Goal: Task Accomplishment & Management: Use online tool/utility

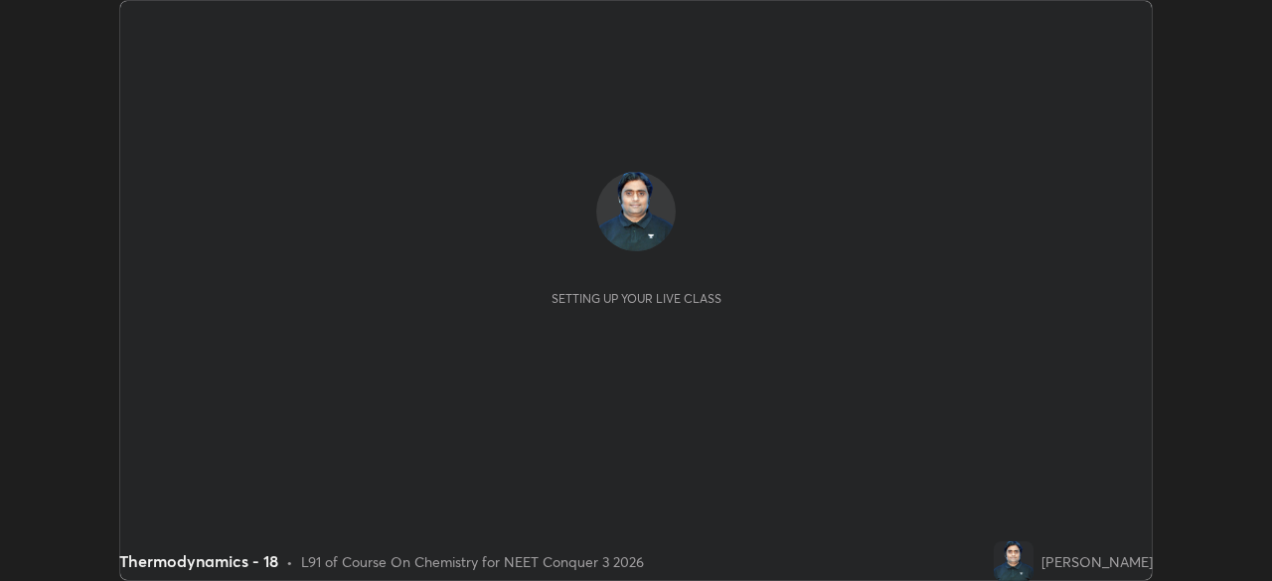
scroll to position [581, 1271]
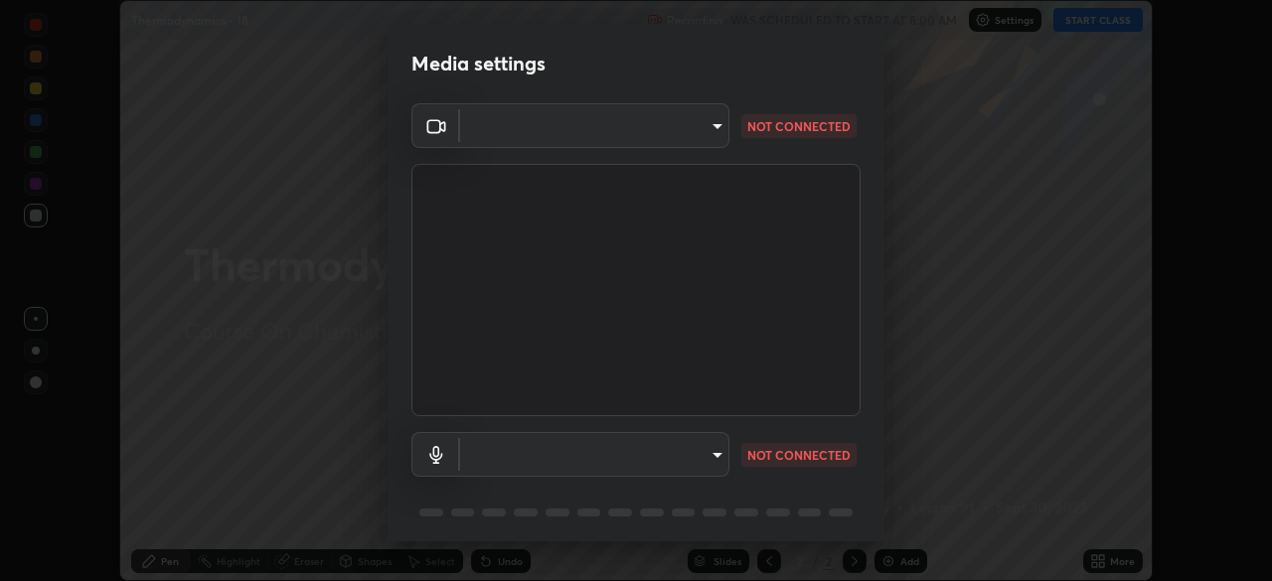
type input "e5f32b9a37d83756d2696e8423a1893a7de7eefef83412cf73fe4da3c4688103"
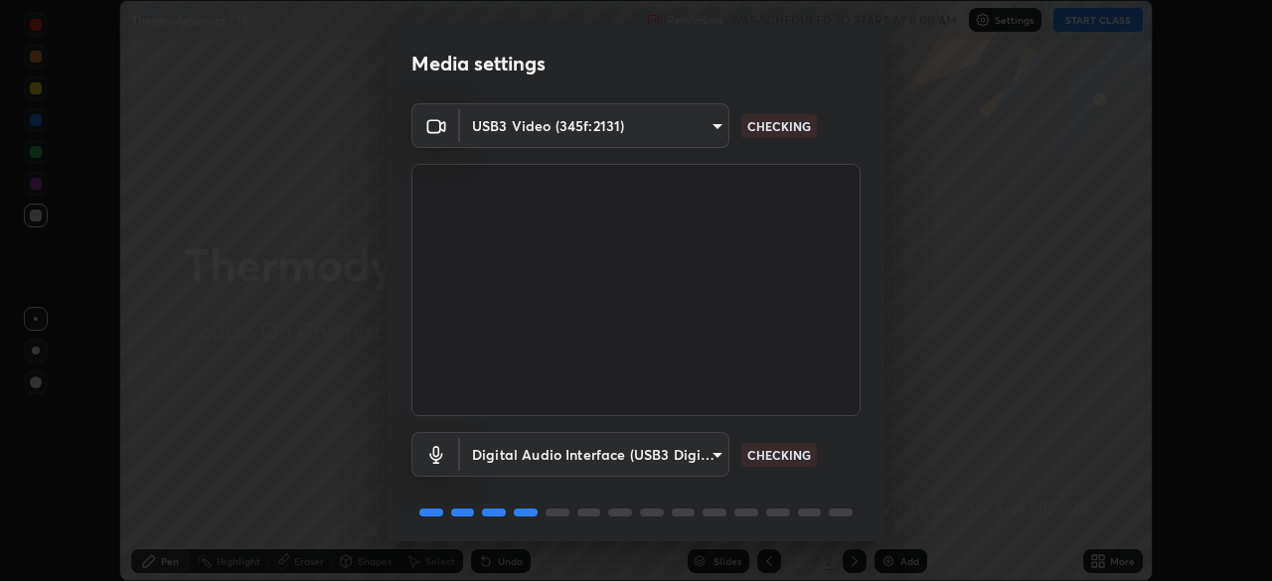
click at [641, 457] on body "Erase all Thermodynamics - 18 Recording WAS SCHEDULED TO START AT 8:00 AM Setti…" at bounding box center [636, 290] width 1272 height 581
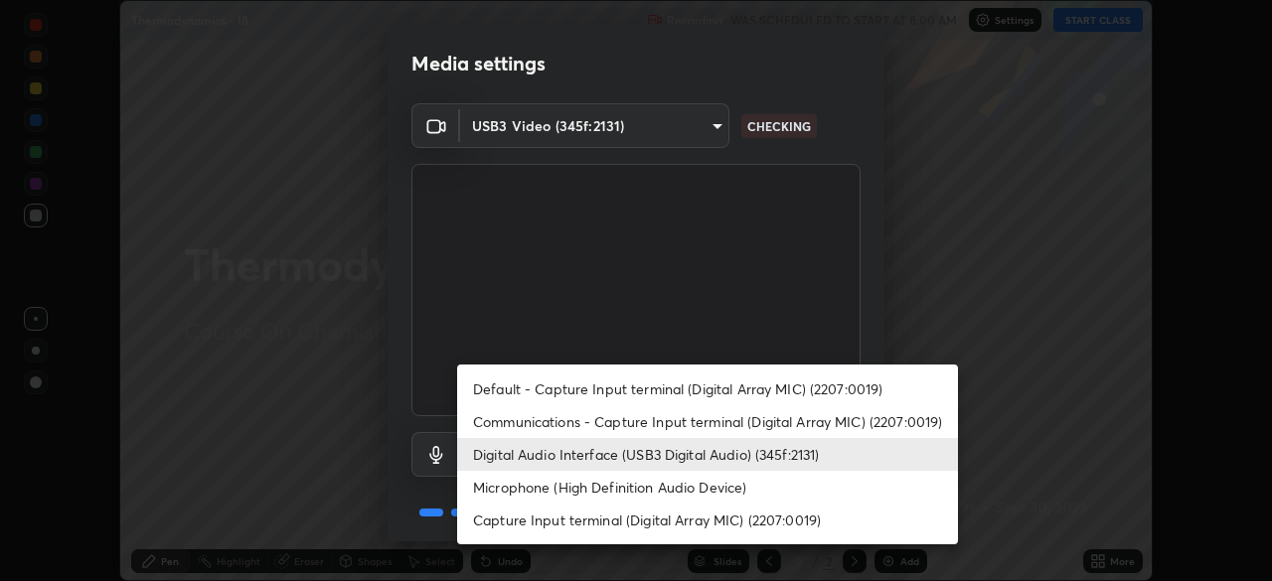
click at [666, 425] on li "Communications - Capture Input terminal (Digital Array MIC) (2207:0019)" at bounding box center [707, 421] width 501 height 33
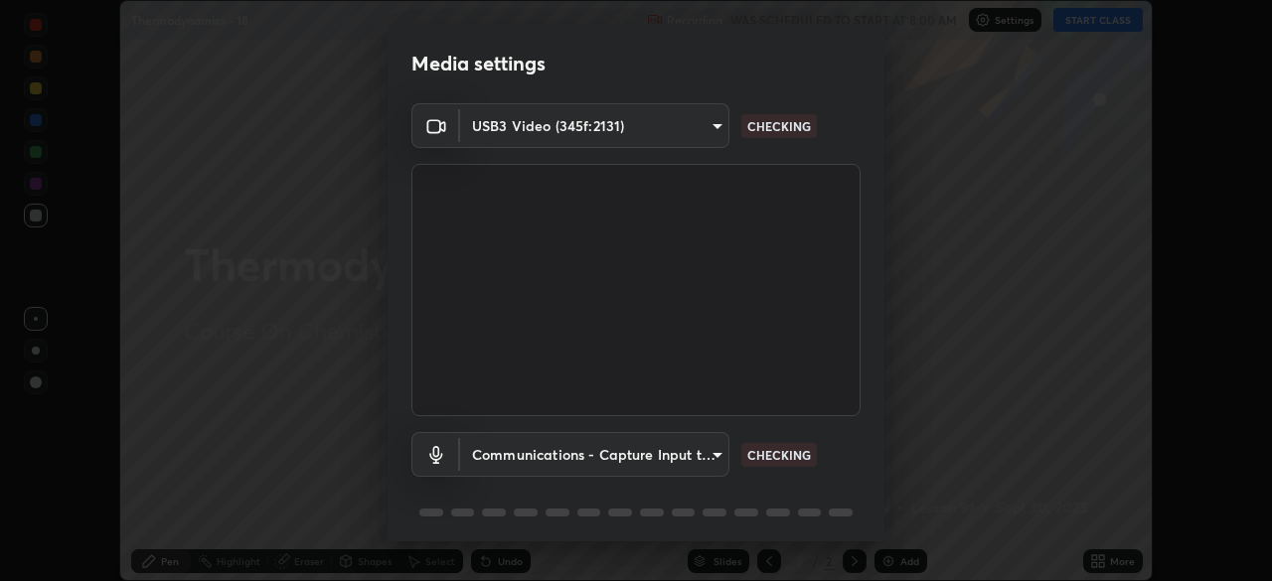
click at [653, 456] on body "Erase all Thermodynamics - 18 Recording WAS SCHEDULED TO START AT 8:00 AM Setti…" at bounding box center [636, 290] width 1272 height 581
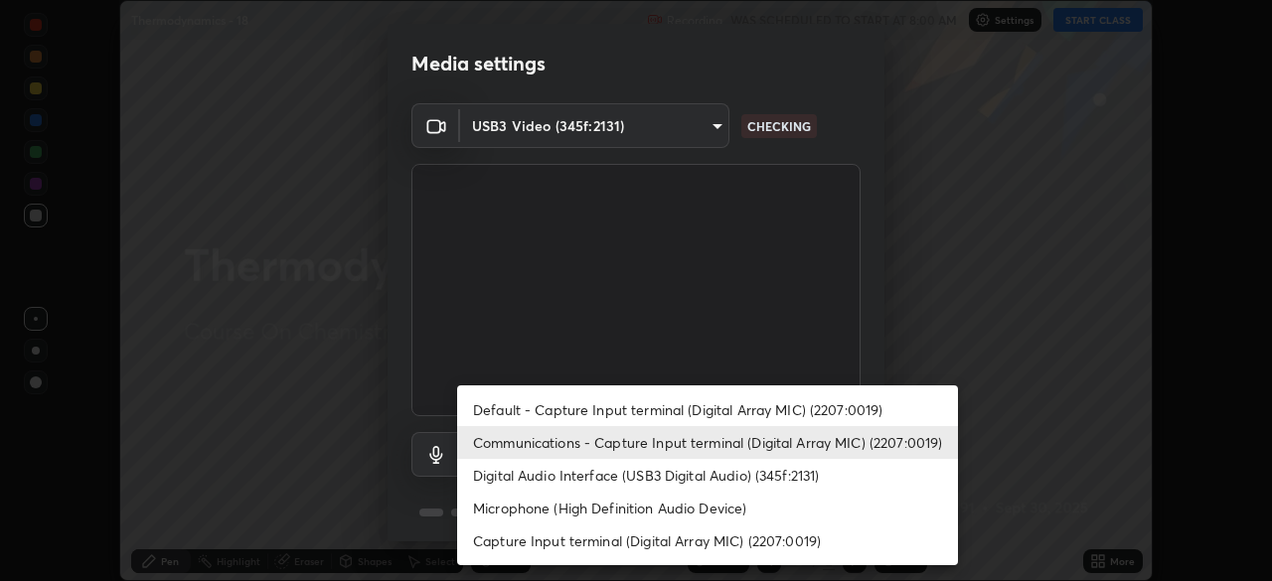
click at [666, 475] on li "Digital Audio Interface (USB3 Digital Audio) (345f:2131)" at bounding box center [707, 475] width 501 height 33
type input "f68c9ba91903ac9ba75504d23ca0c3c26111123a2a7878351e435c492be87537"
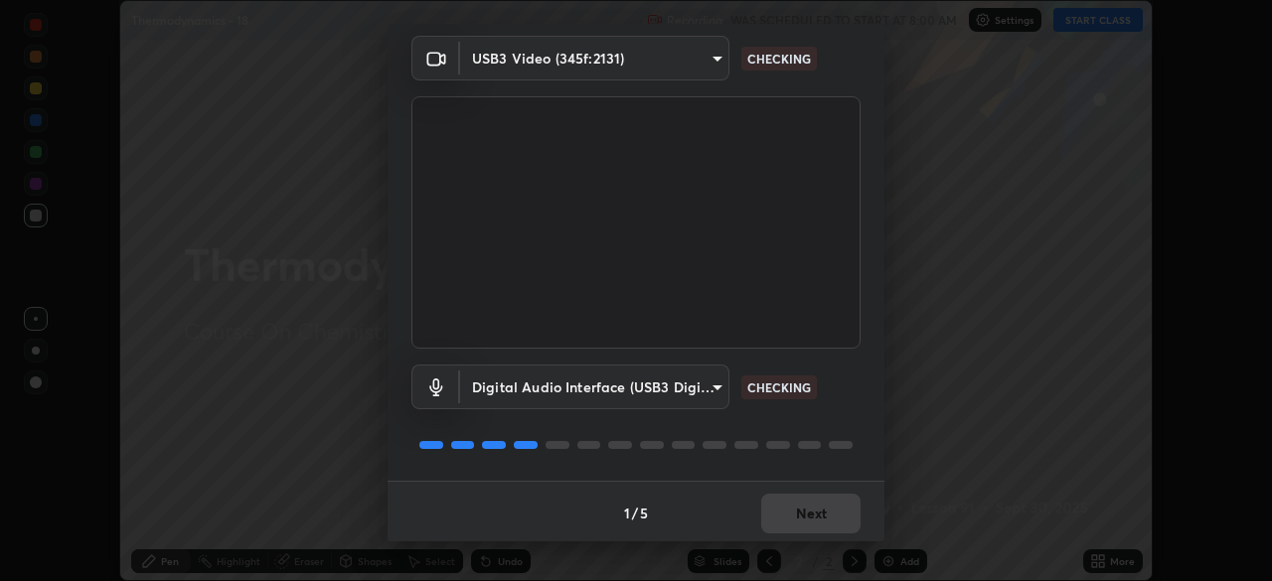
scroll to position [71, 0]
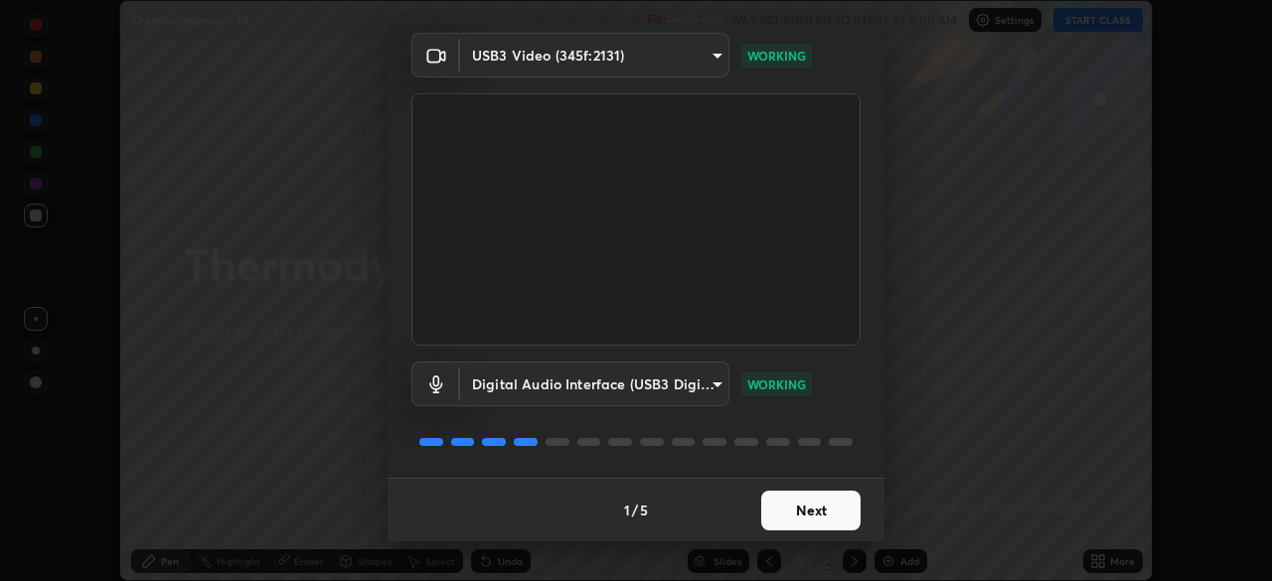
click at [808, 515] on button "Next" at bounding box center [810, 511] width 99 height 40
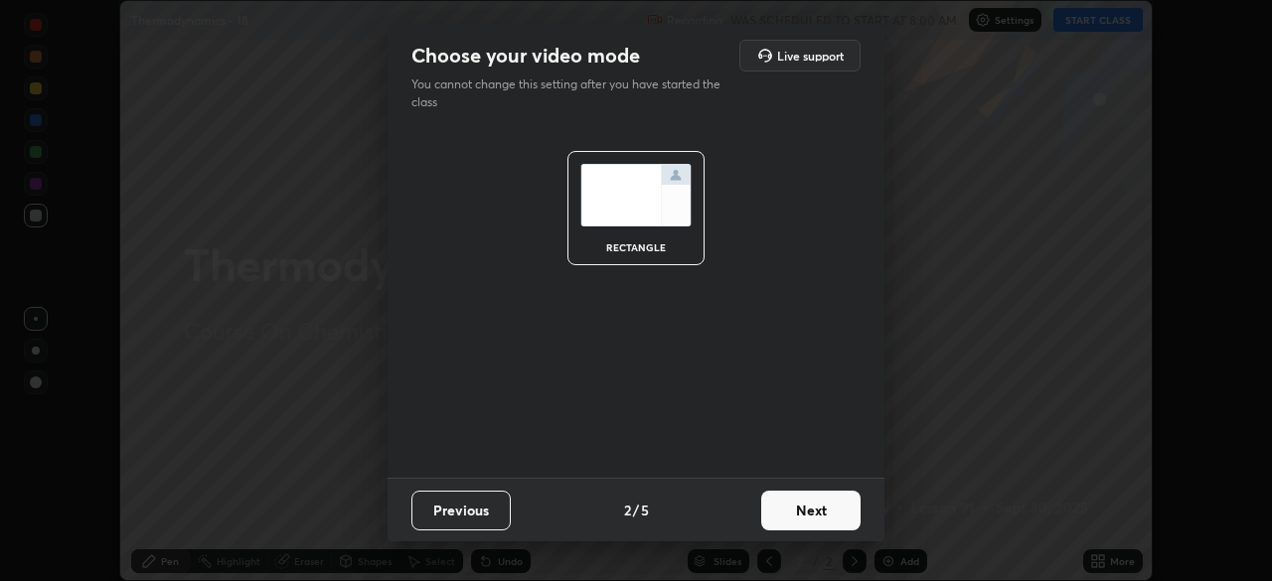
click at [820, 518] on button "Next" at bounding box center [810, 511] width 99 height 40
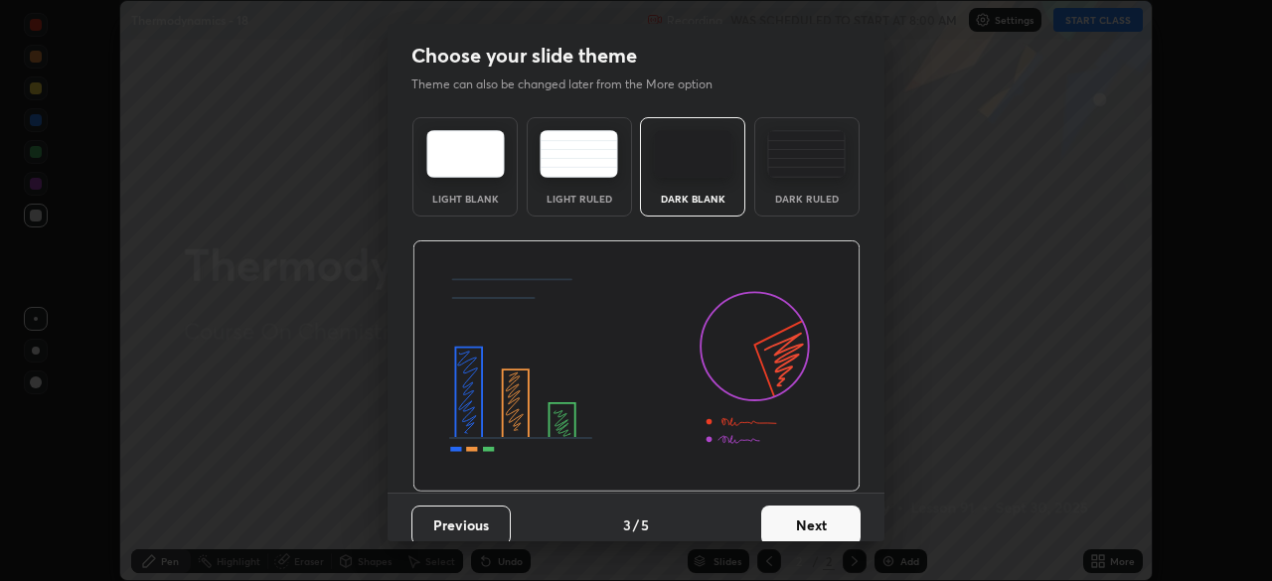
click at [827, 521] on button "Next" at bounding box center [810, 526] width 99 height 40
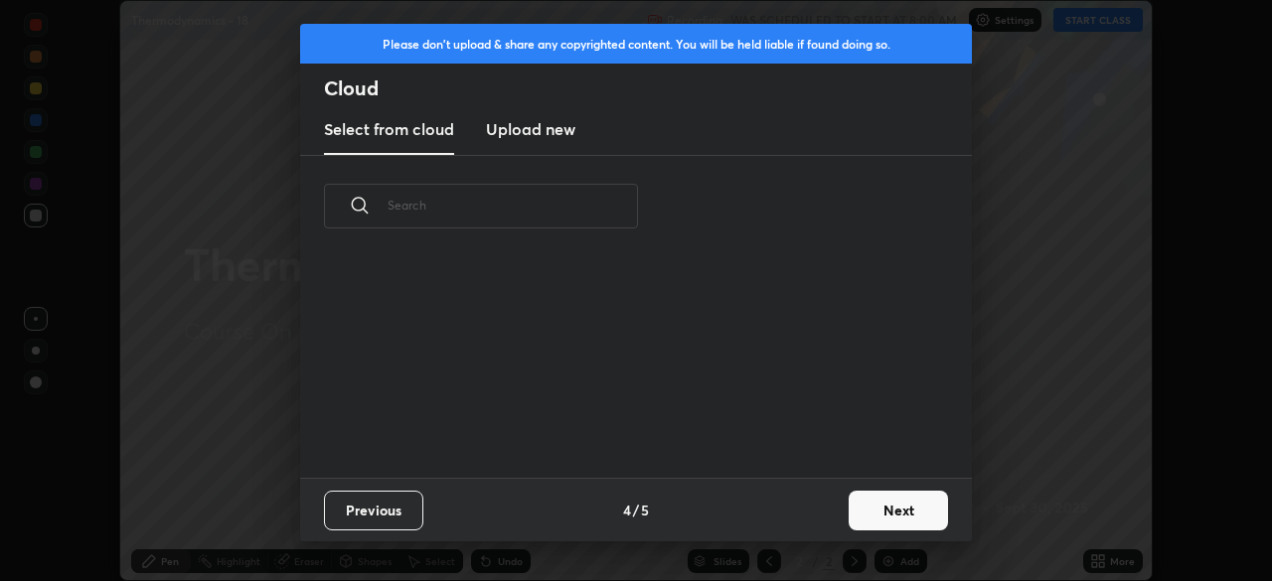
click at [857, 517] on button "Next" at bounding box center [897, 511] width 99 height 40
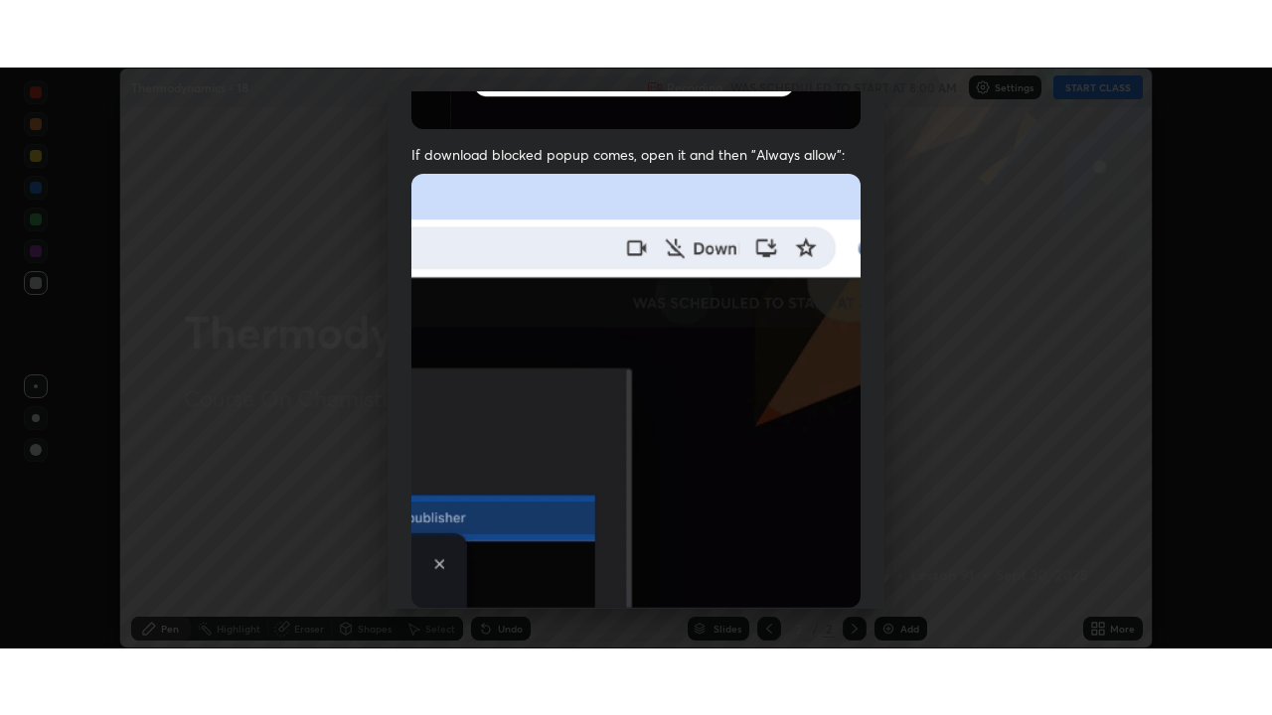
scroll to position [476, 0]
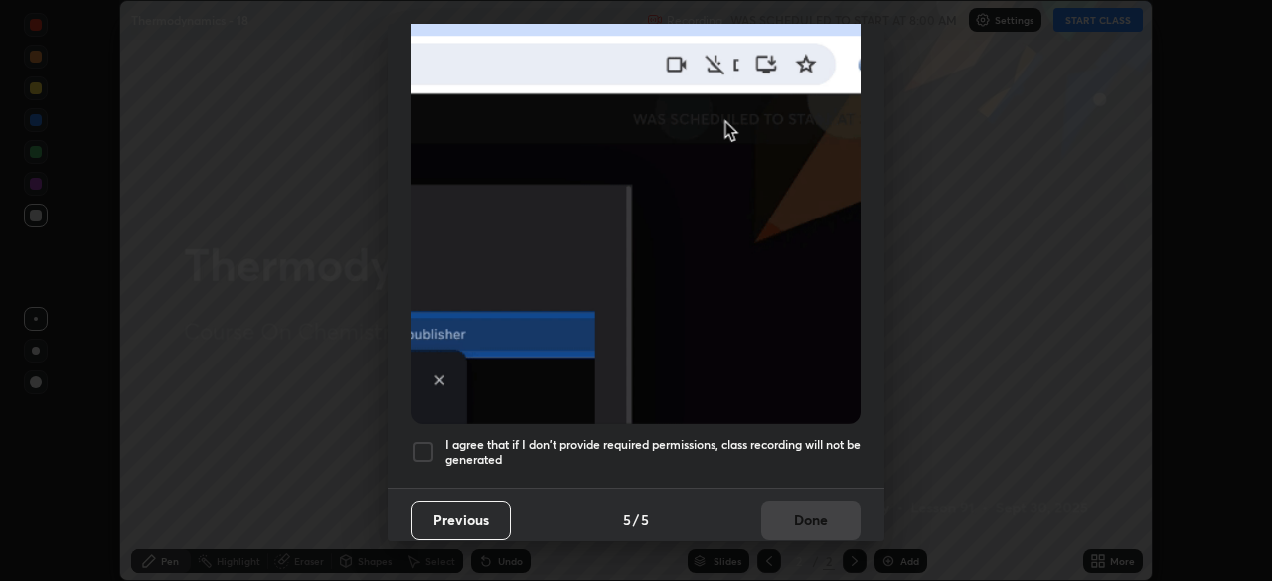
click at [652, 442] on h5 "I agree that if I don't provide required permissions, class recording will not …" at bounding box center [652, 452] width 415 height 31
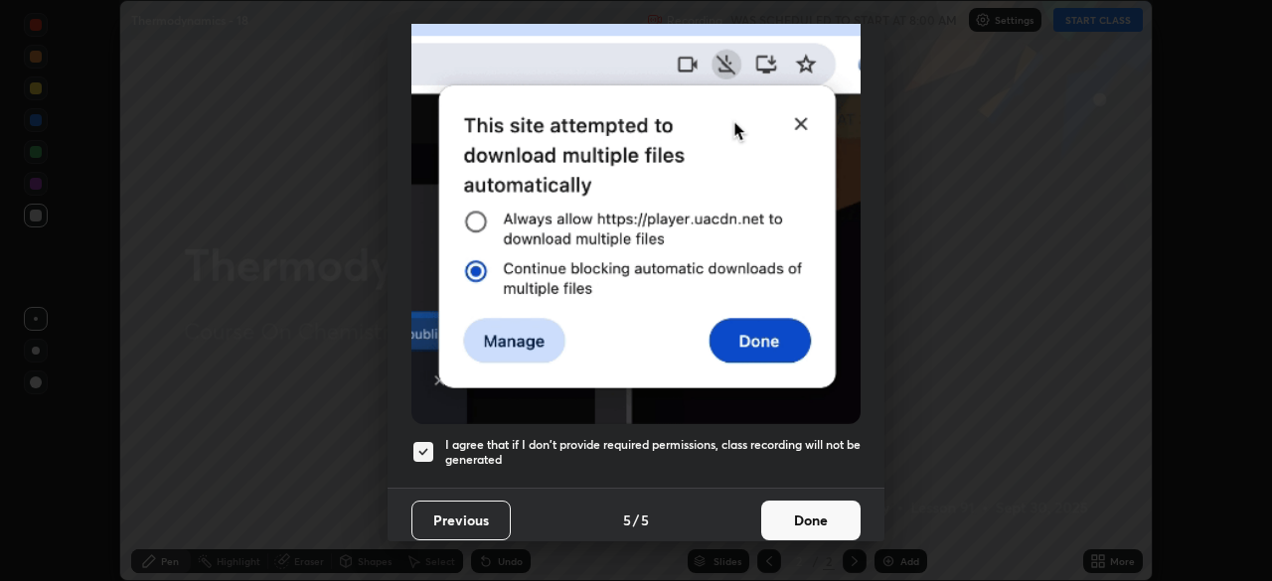
click at [803, 515] on button "Done" at bounding box center [810, 521] width 99 height 40
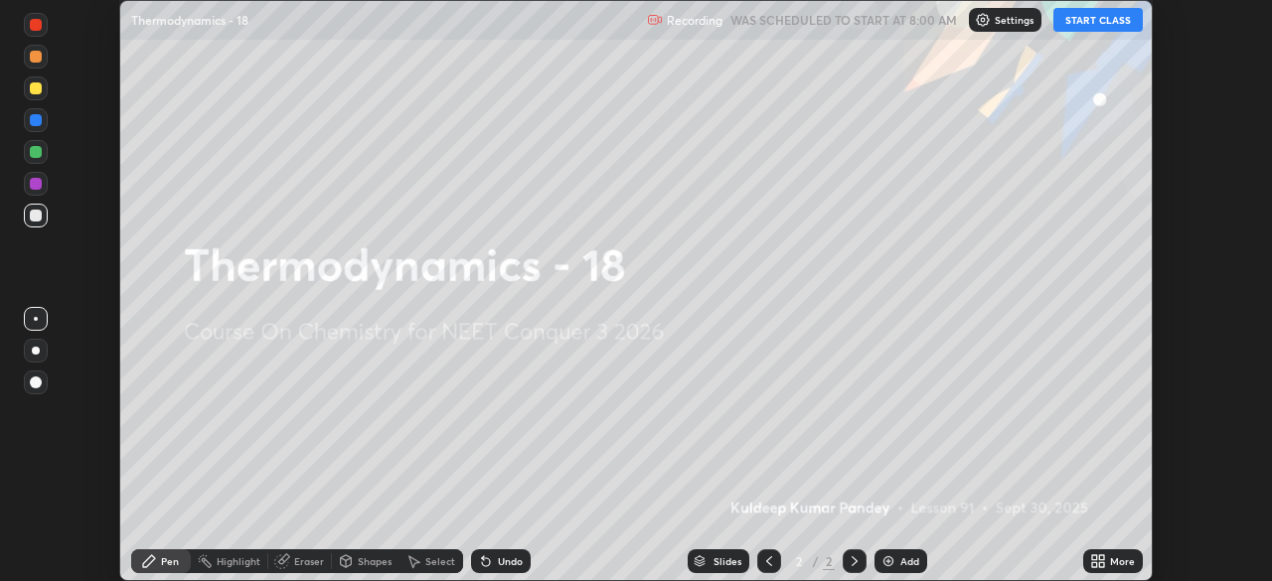
click at [1101, 24] on button "START CLASS" at bounding box center [1097, 20] width 89 height 24
click at [1114, 559] on div "More" at bounding box center [1122, 561] width 25 height 10
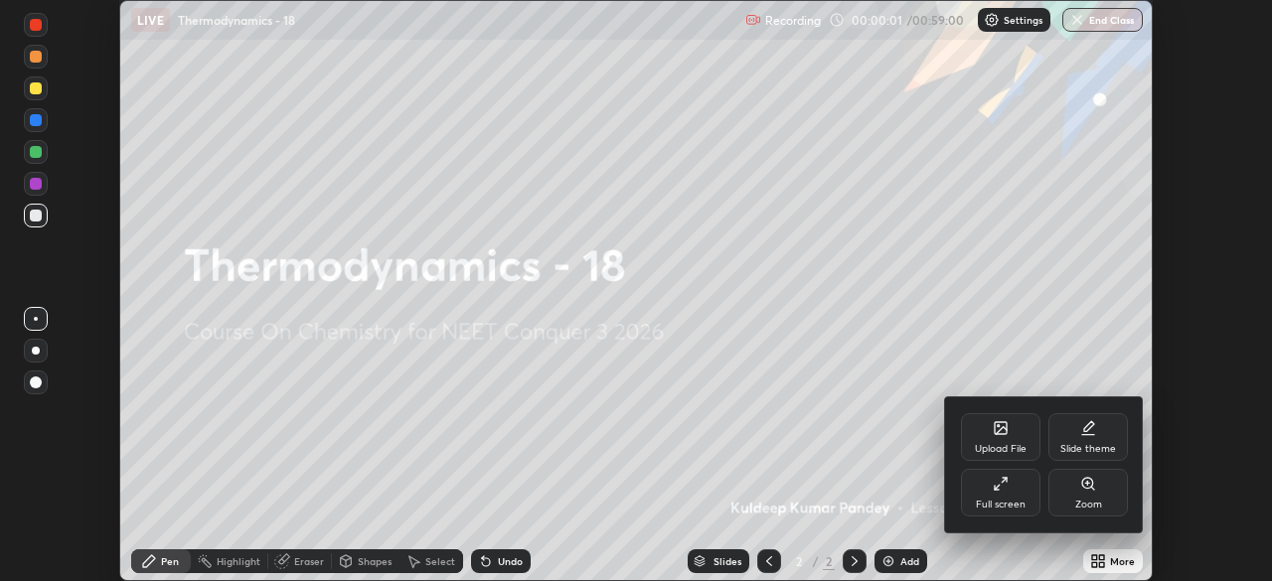
click at [1019, 495] on div "Full screen" at bounding box center [1000, 493] width 79 height 48
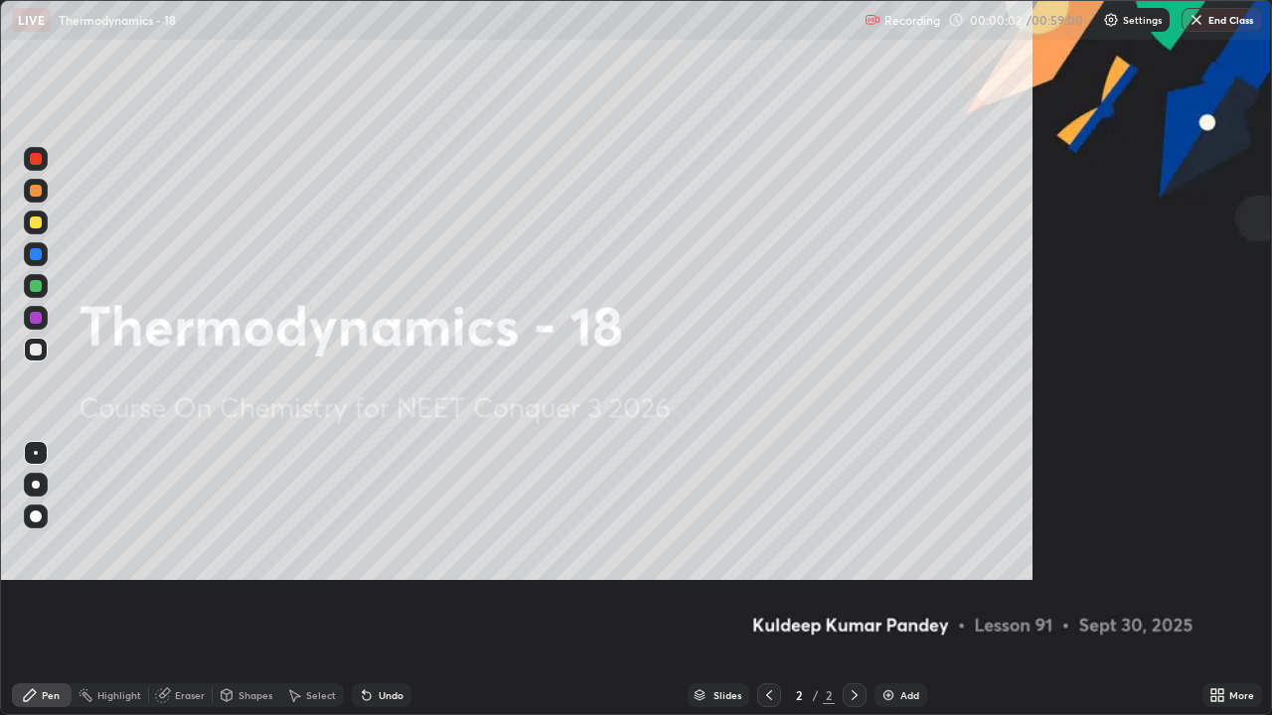
scroll to position [715, 1272]
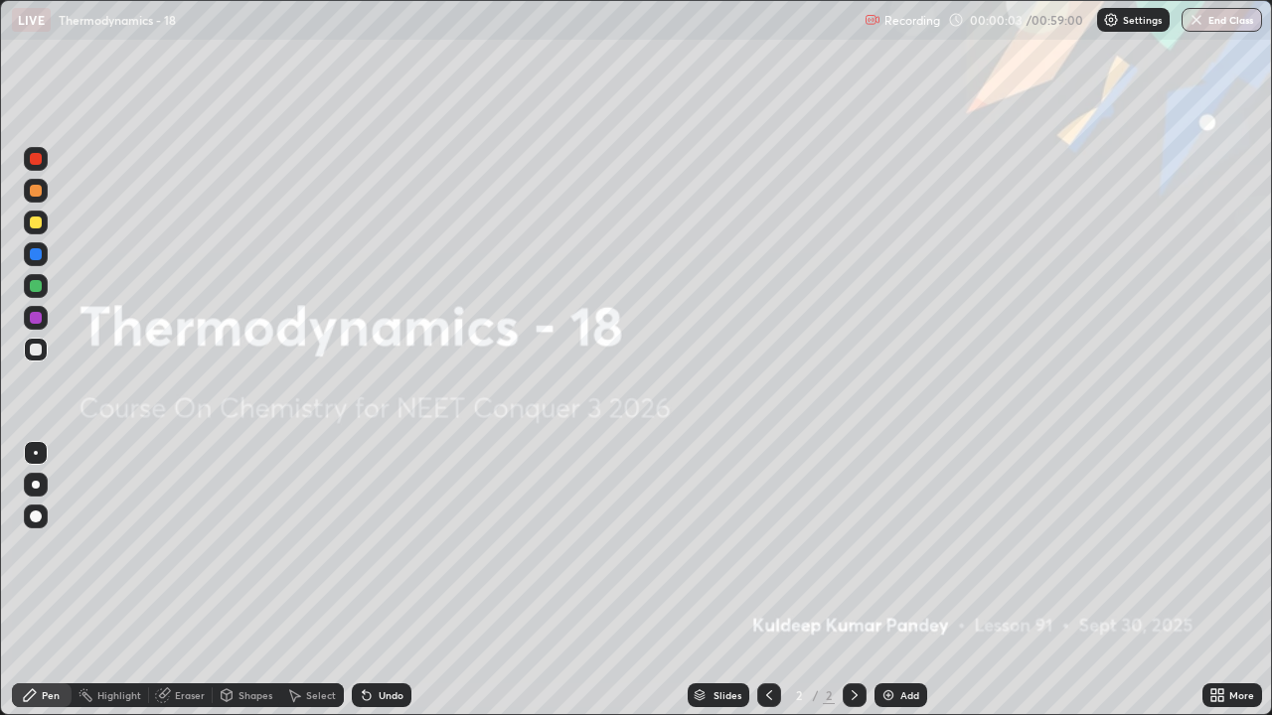
click at [891, 580] on img at bounding box center [888, 696] width 16 height 16
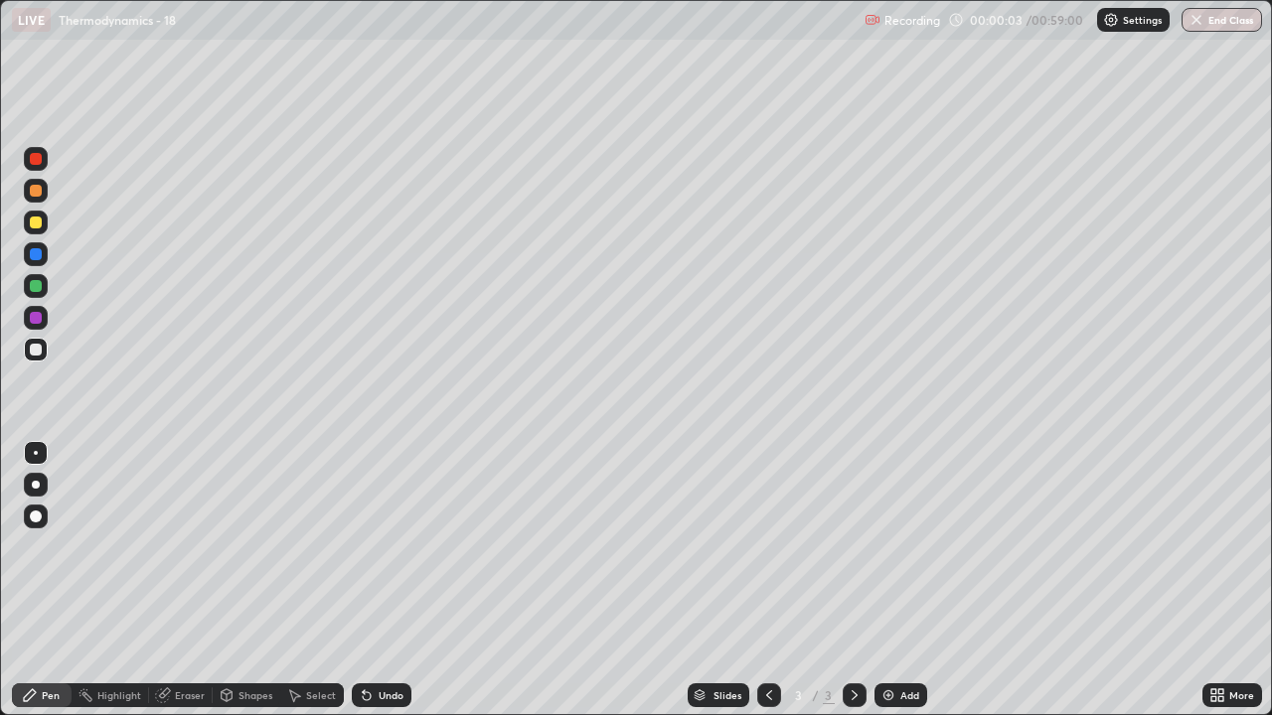
click at [887, 580] on img at bounding box center [888, 696] width 16 height 16
click at [886, 580] on img at bounding box center [888, 696] width 16 height 16
click at [884, 580] on img at bounding box center [888, 696] width 16 height 16
click at [883, 580] on img at bounding box center [888, 696] width 16 height 16
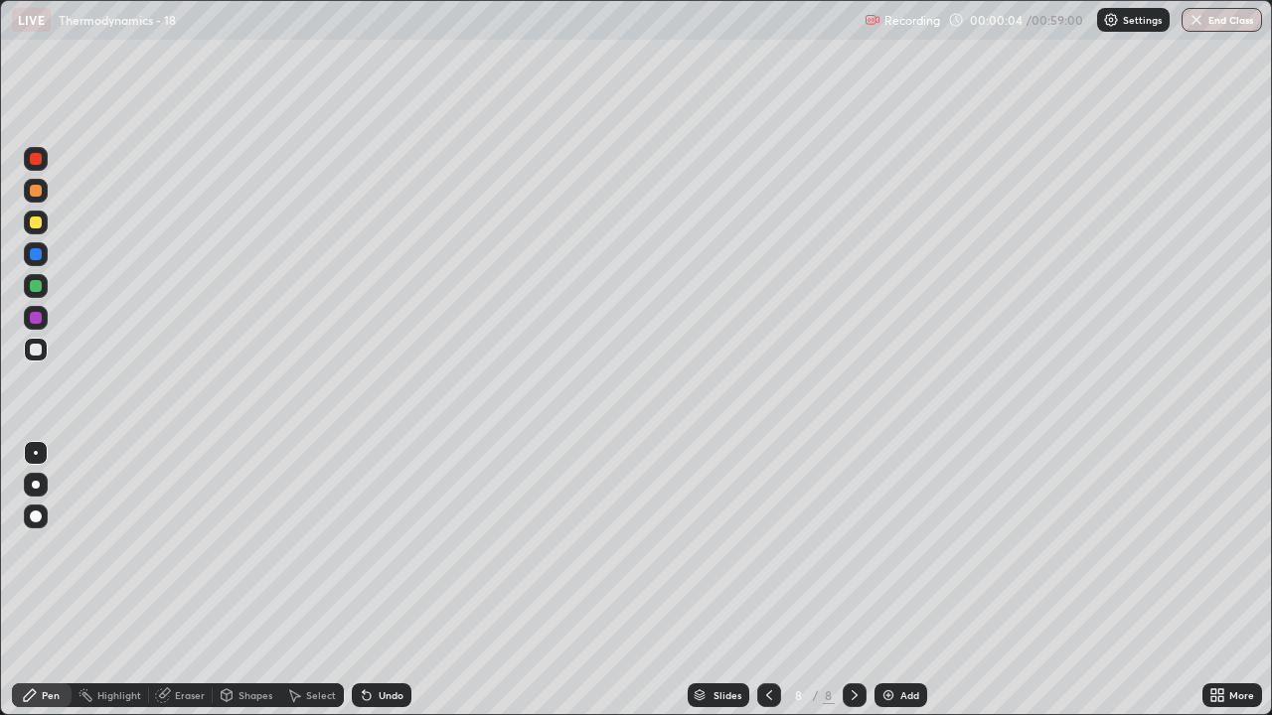
click at [884, 580] on img at bounding box center [888, 696] width 16 height 16
click at [882, 580] on img at bounding box center [888, 696] width 16 height 16
click at [881, 580] on img at bounding box center [888, 696] width 16 height 16
click at [882, 580] on img at bounding box center [888, 696] width 16 height 16
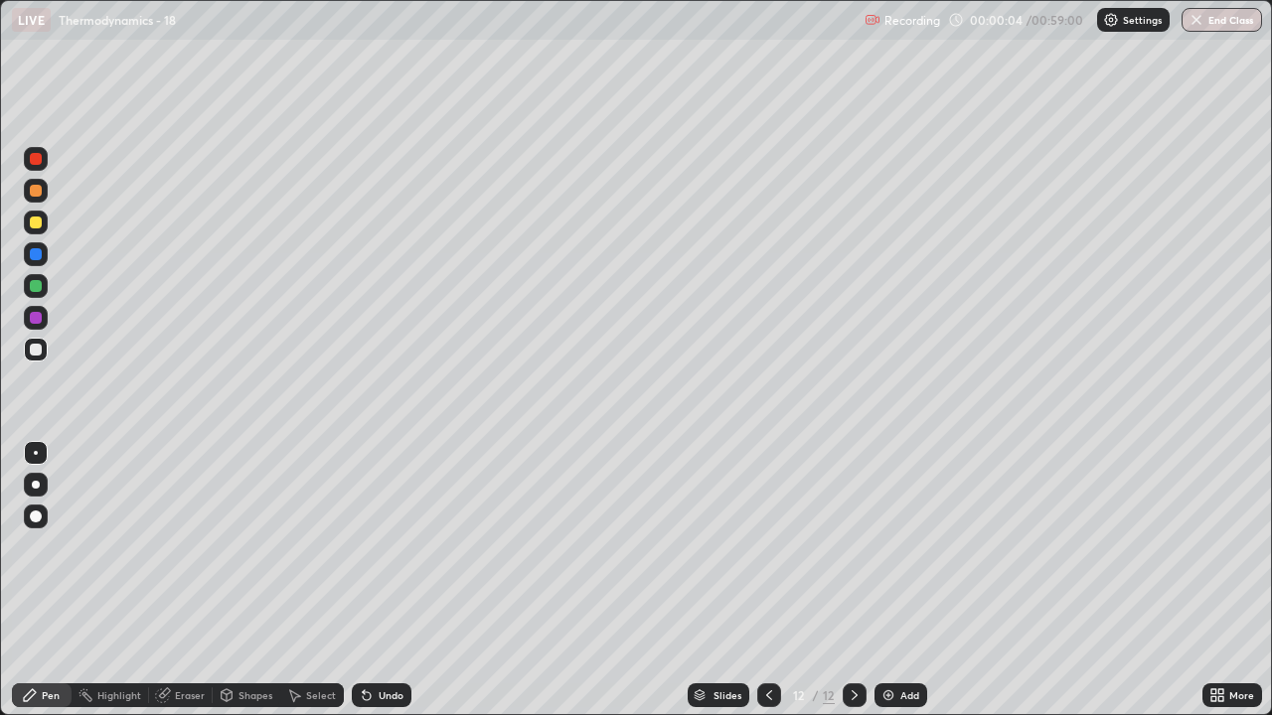
click at [883, 580] on img at bounding box center [888, 696] width 16 height 16
click at [885, 580] on img at bounding box center [888, 696] width 16 height 16
click at [887, 580] on img at bounding box center [888, 696] width 16 height 16
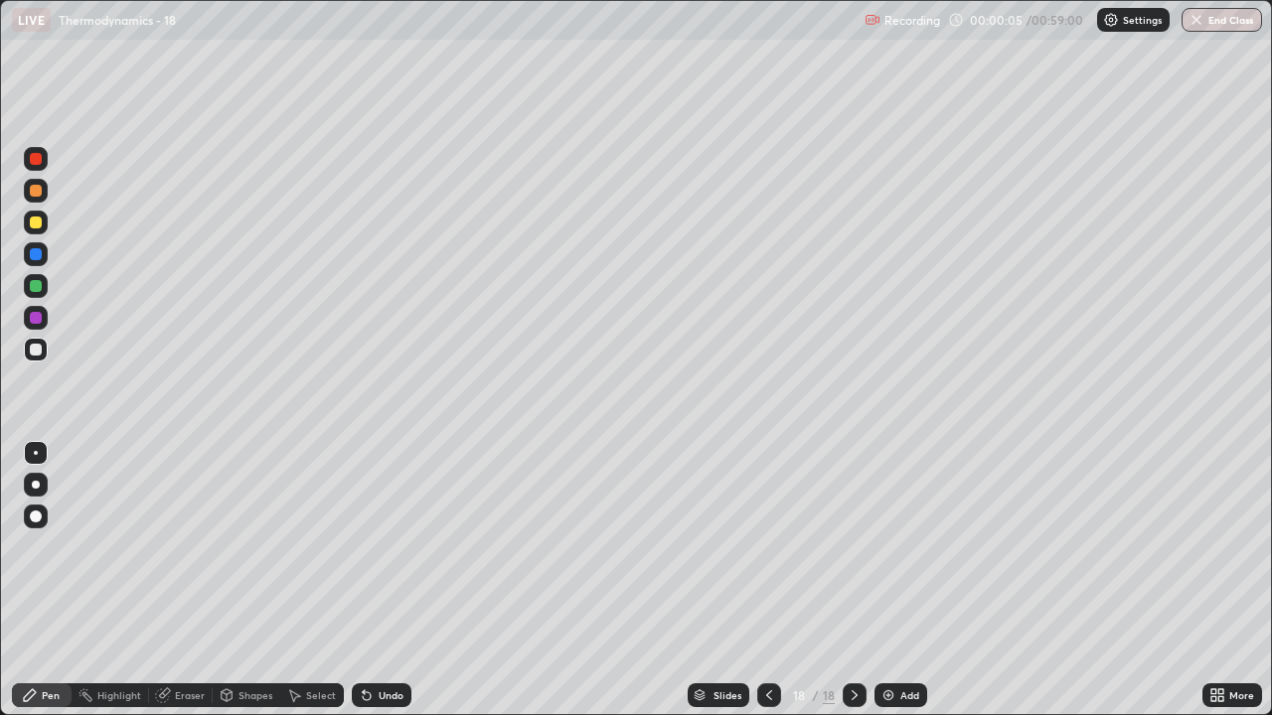
click at [887, 580] on img at bounding box center [888, 696] width 16 height 16
click at [886, 580] on img at bounding box center [889, 696] width 16 height 16
click at [887, 580] on img at bounding box center [888, 696] width 16 height 16
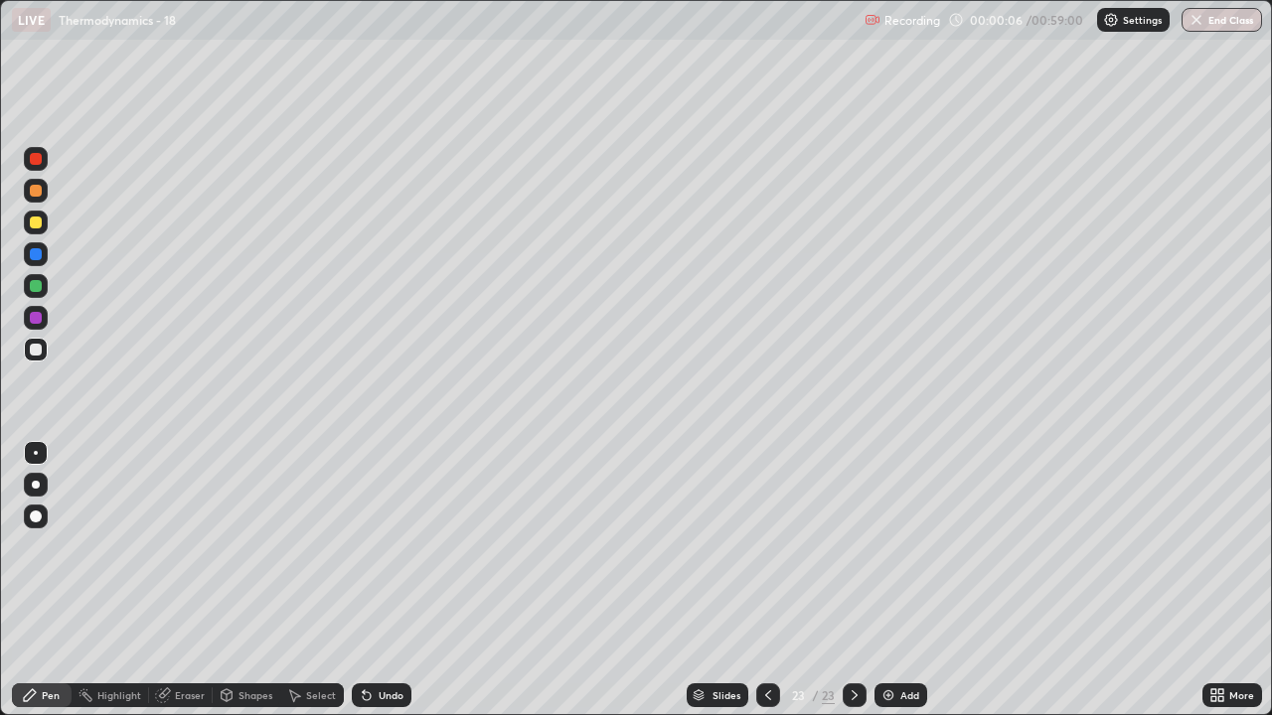
click at [887, 580] on img at bounding box center [888, 696] width 16 height 16
click at [886, 580] on img at bounding box center [888, 696] width 16 height 16
click at [889, 580] on img at bounding box center [888, 696] width 16 height 16
click at [888, 580] on img at bounding box center [888, 696] width 16 height 16
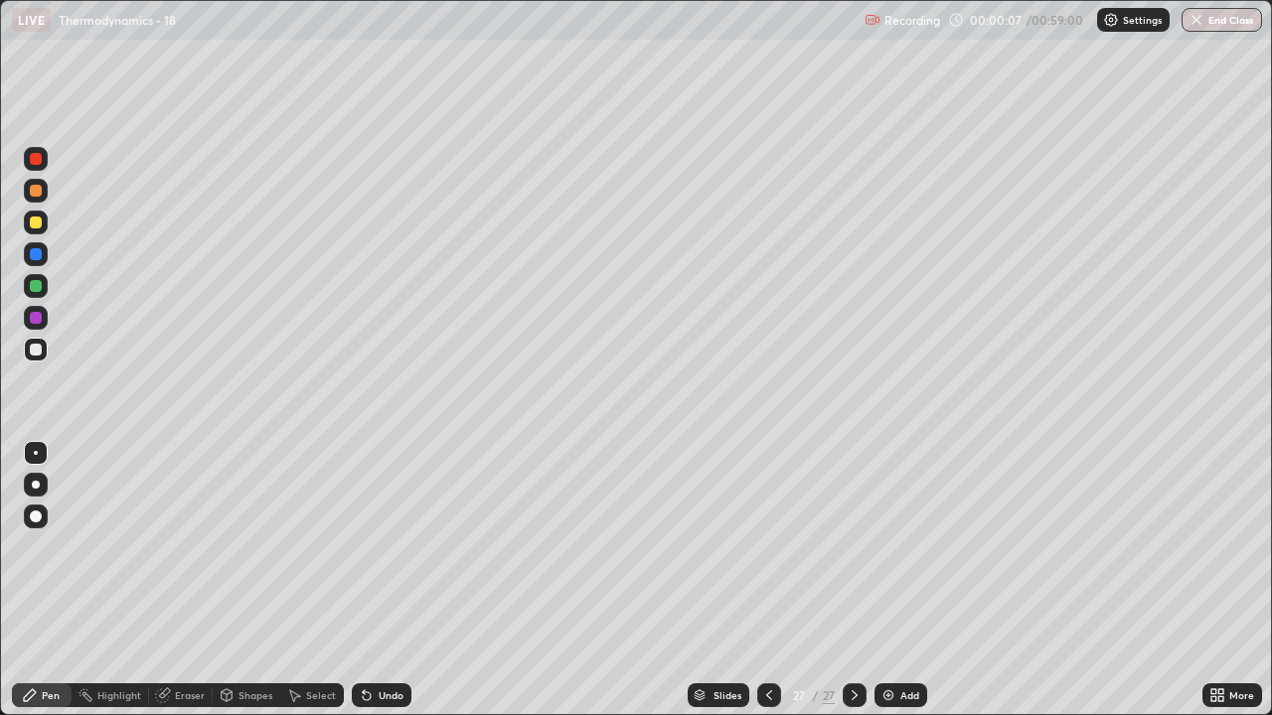
click at [886, 580] on img at bounding box center [888, 696] width 16 height 16
click at [887, 580] on img at bounding box center [888, 696] width 16 height 16
click at [888, 580] on img at bounding box center [889, 696] width 16 height 16
click at [884, 580] on img at bounding box center [888, 696] width 16 height 16
click at [766, 580] on icon at bounding box center [768, 696] width 16 height 16
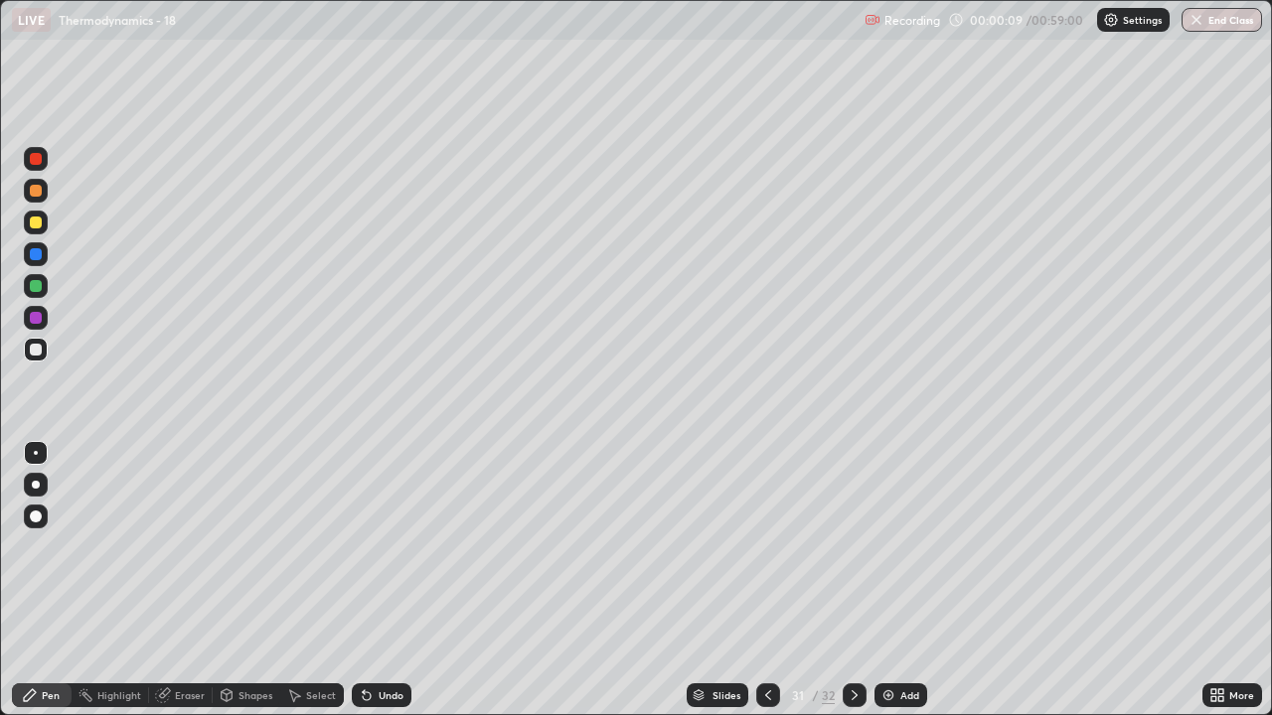
click at [765, 580] on icon at bounding box center [768, 696] width 6 height 10
click at [764, 580] on icon at bounding box center [768, 696] width 16 height 16
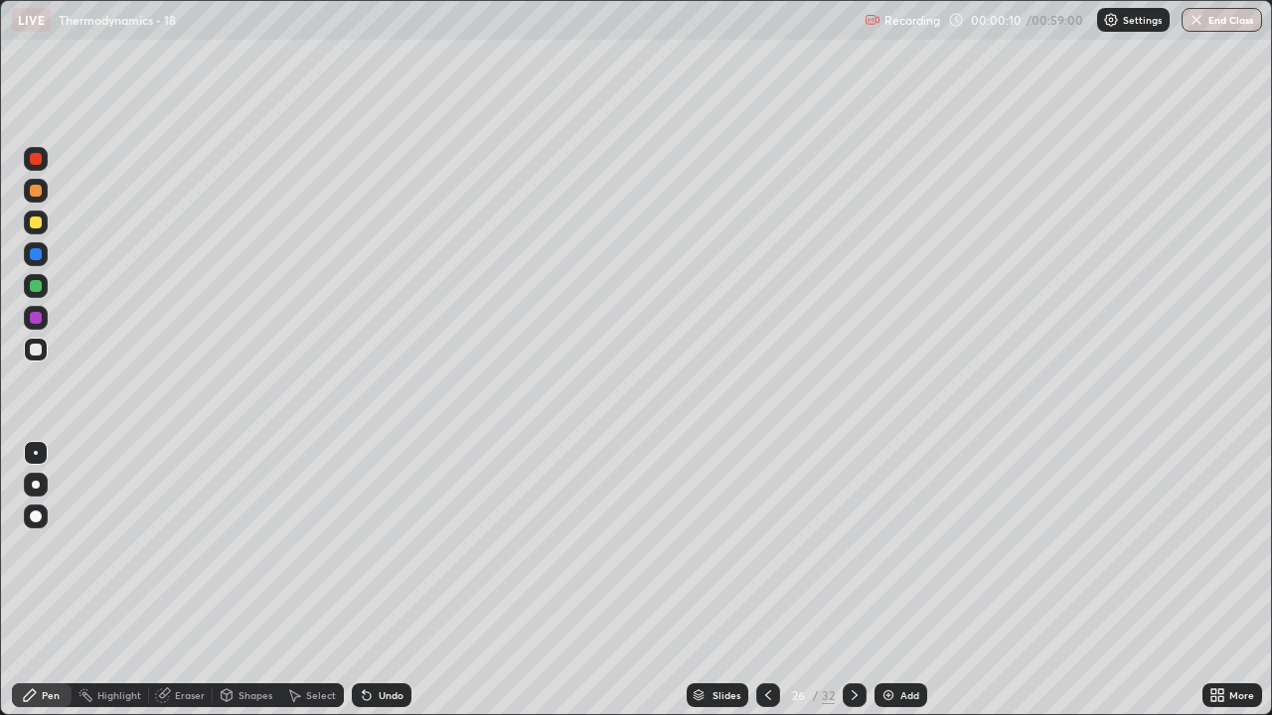
click at [766, 580] on icon at bounding box center [768, 696] width 16 height 16
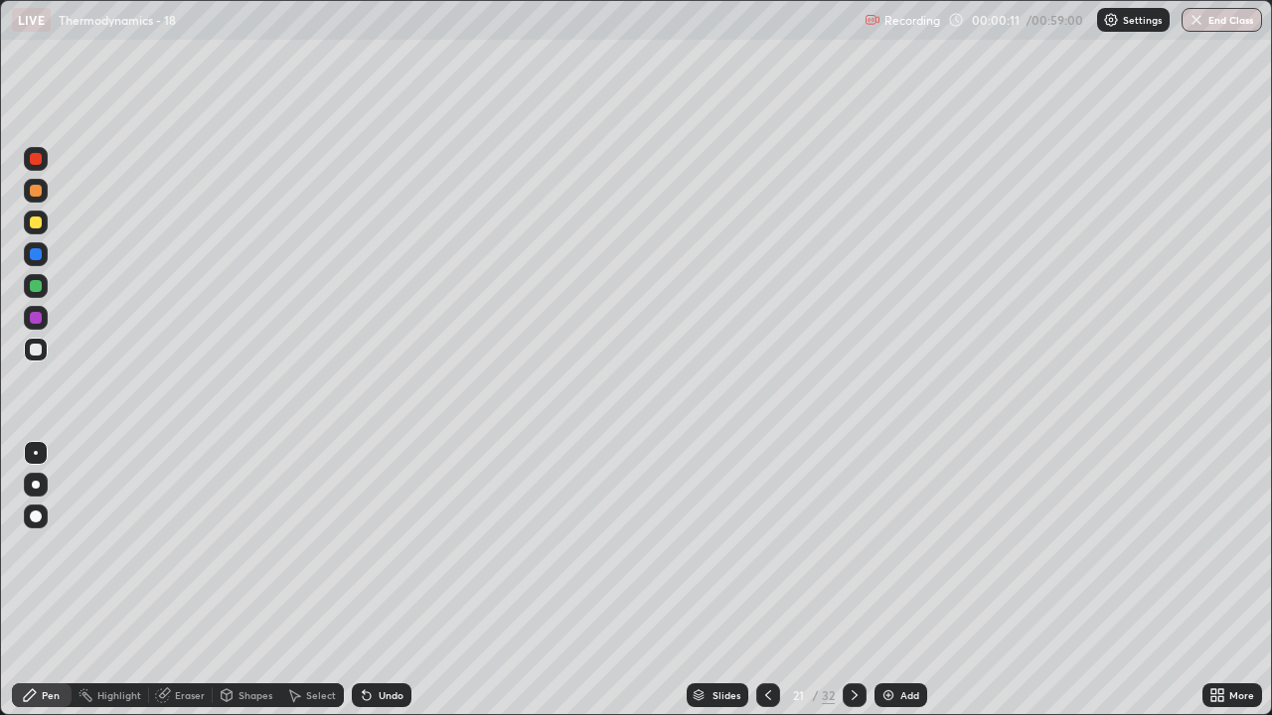
click at [766, 580] on icon at bounding box center [768, 696] width 16 height 16
click at [761, 580] on icon at bounding box center [768, 696] width 16 height 16
click at [766, 580] on icon at bounding box center [768, 696] width 16 height 16
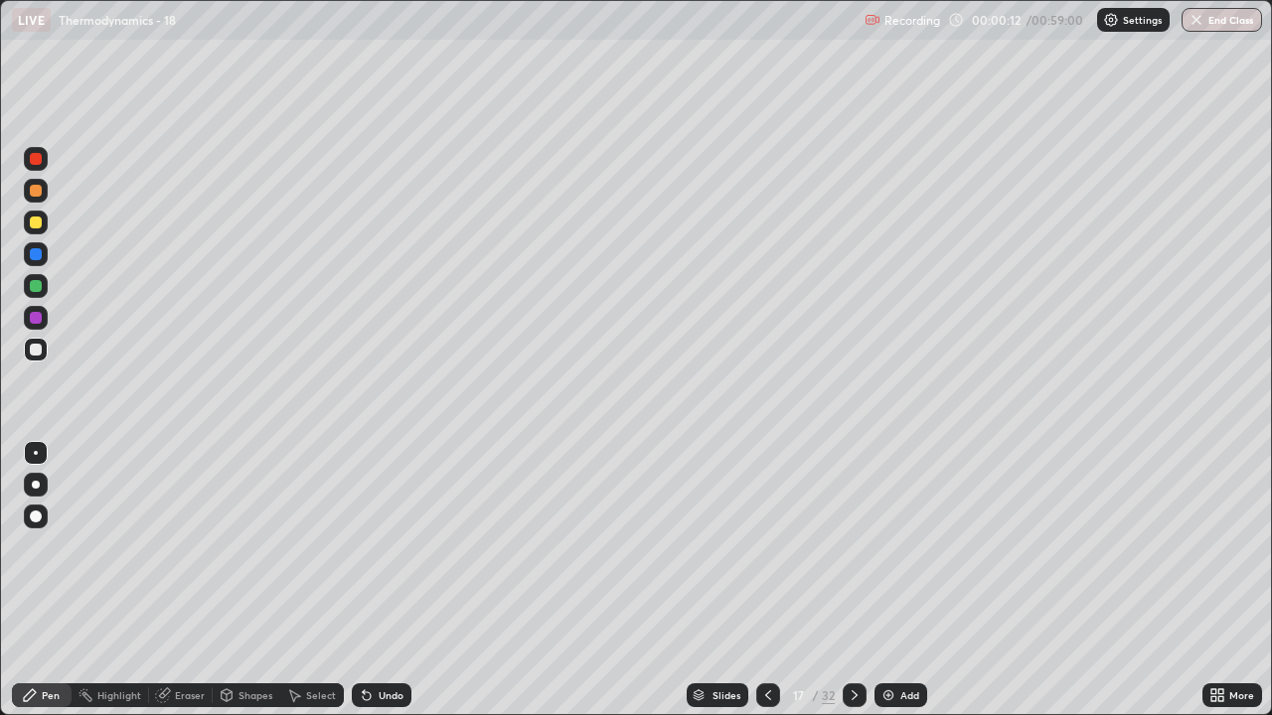
click at [765, 580] on icon at bounding box center [768, 696] width 16 height 16
click at [766, 580] on icon at bounding box center [768, 696] width 16 height 16
click at [764, 580] on icon at bounding box center [768, 696] width 16 height 16
click at [762, 580] on icon at bounding box center [768, 696] width 16 height 16
click at [766, 580] on icon at bounding box center [768, 696] width 16 height 16
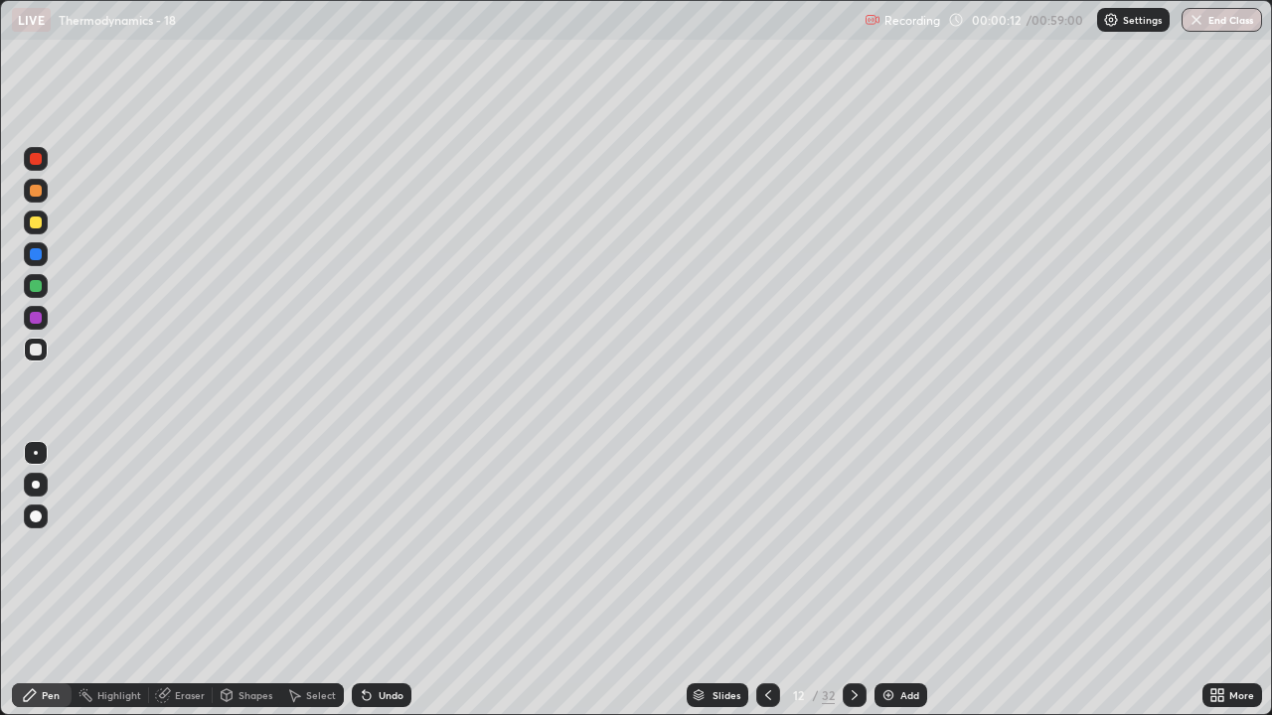
click at [766, 580] on icon at bounding box center [768, 696] width 16 height 16
click at [765, 580] on icon at bounding box center [768, 696] width 6 height 10
click at [766, 580] on icon at bounding box center [768, 696] width 16 height 16
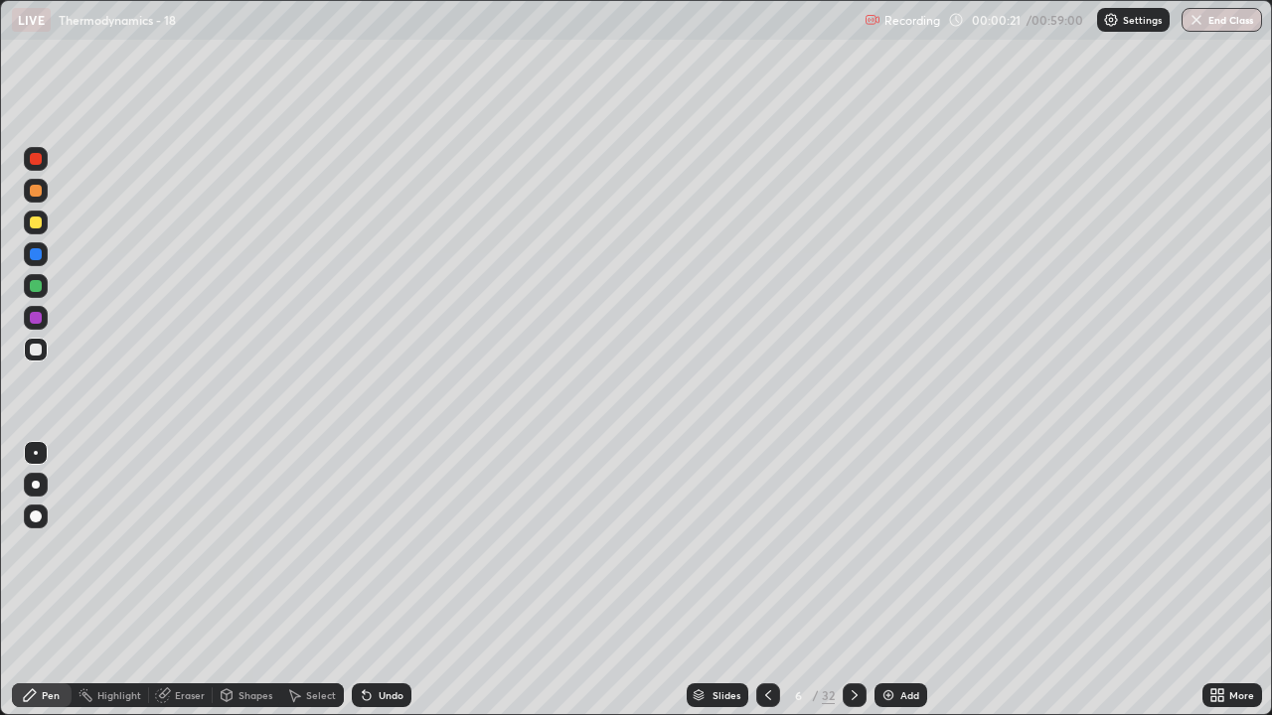
click at [763, 580] on icon at bounding box center [768, 696] width 16 height 16
click at [37, 484] on div at bounding box center [36, 485] width 8 height 8
click at [36, 485] on div at bounding box center [36, 485] width 8 height 8
click at [59, 580] on div "Pen" at bounding box center [51, 696] width 18 height 10
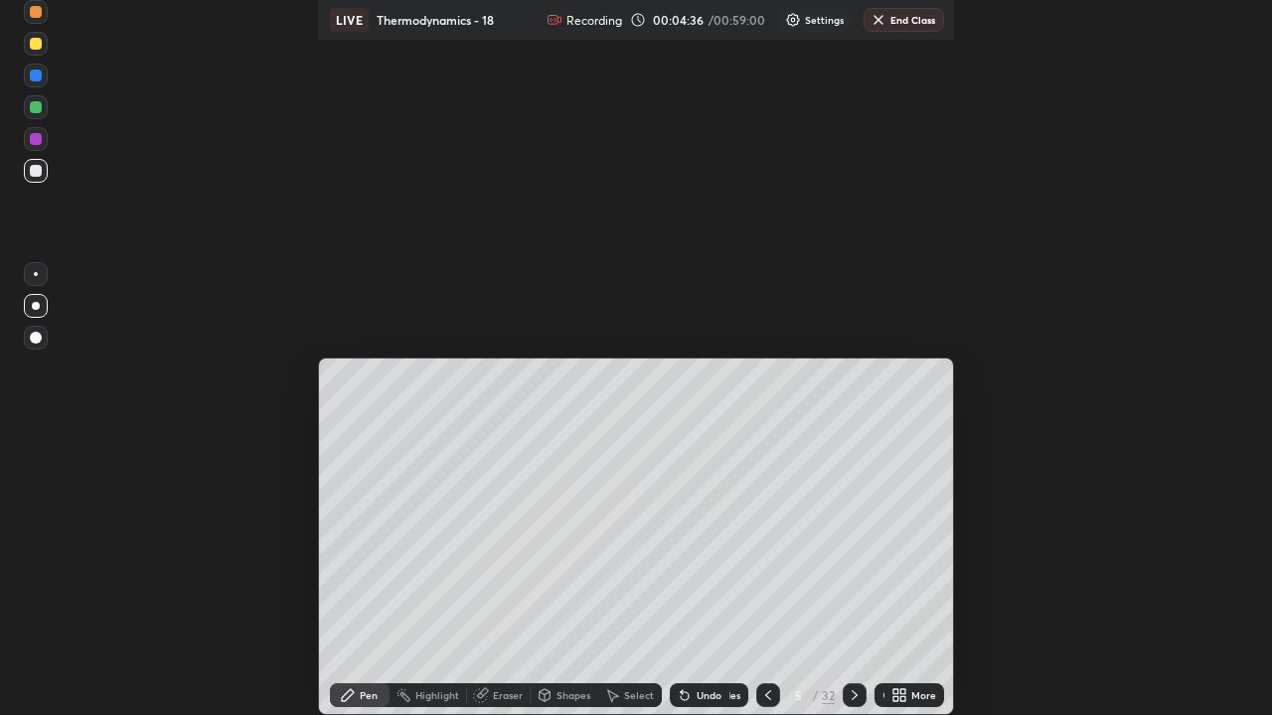
scroll to position [98639, 98082]
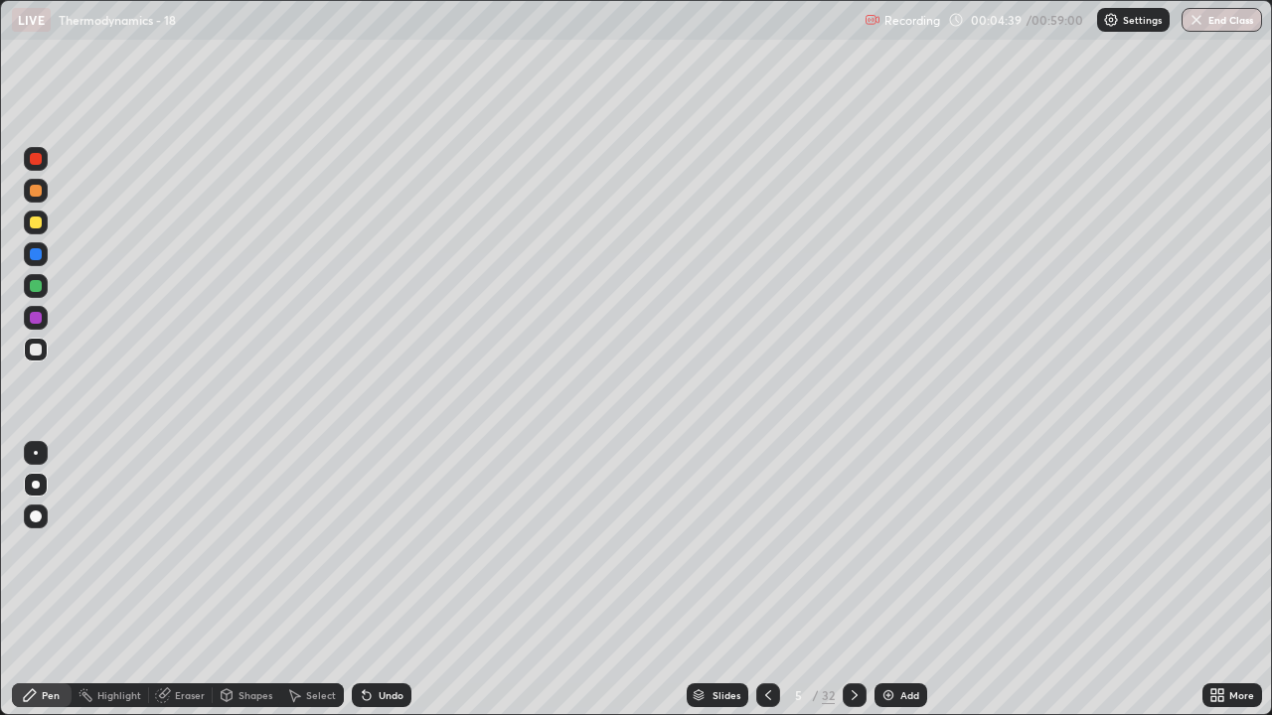
click at [186, 580] on div "Eraser" at bounding box center [190, 696] width 30 height 10
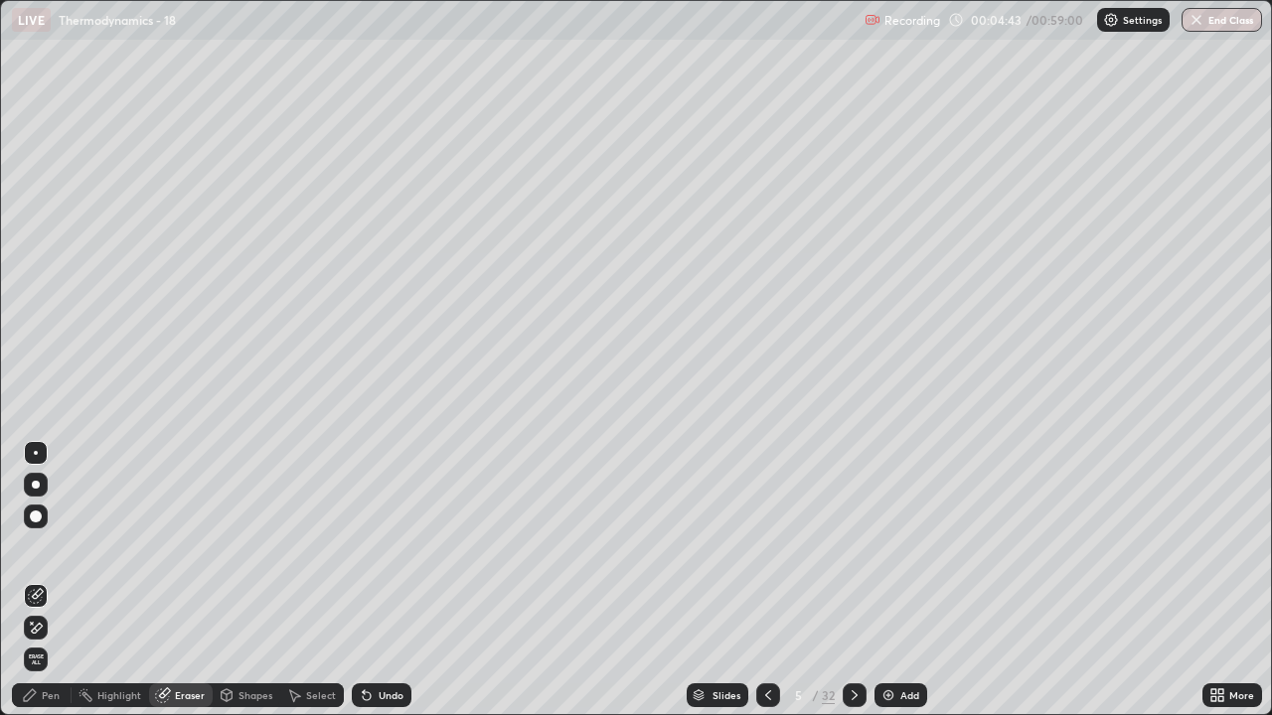
click at [55, 580] on div "Pen" at bounding box center [51, 696] width 18 height 10
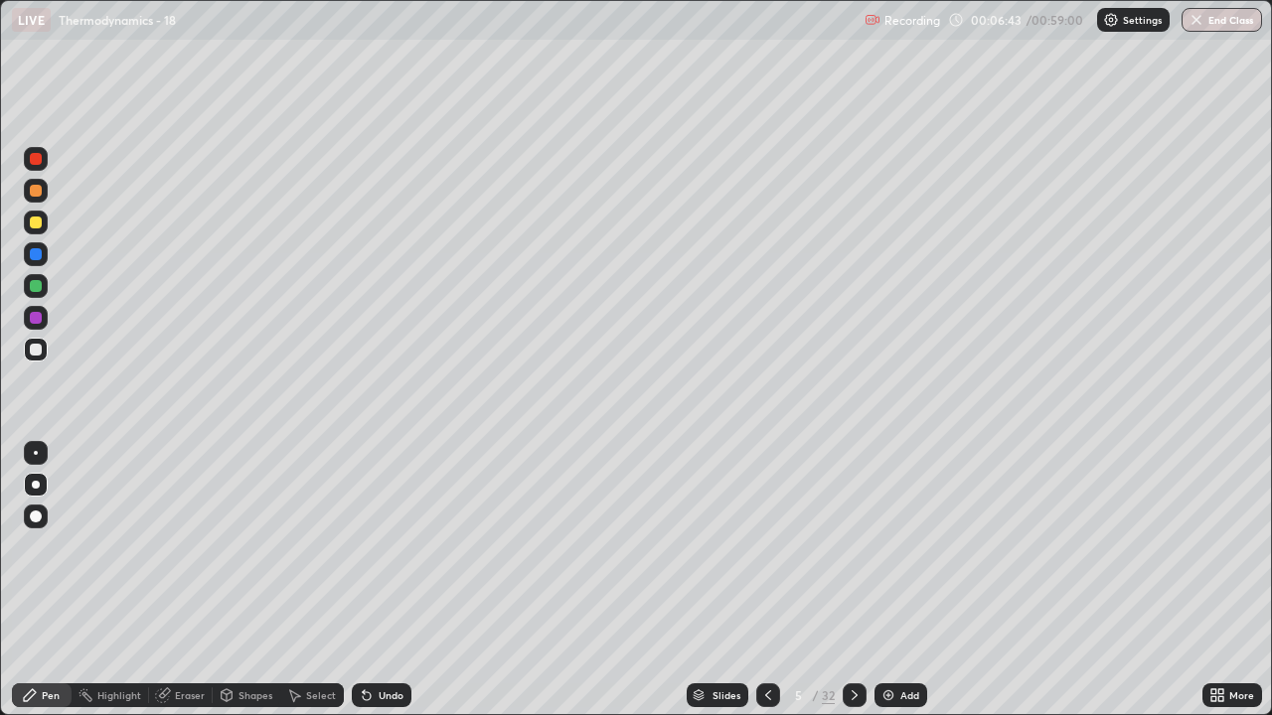
click at [853, 580] on icon at bounding box center [854, 696] width 16 height 16
click at [765, 580] on icon at bounding box center [768, 696] width 16 height 16
click at [854, 580] on icon at bounding box center [854, 696] width 16 height 16
click at [194, 580] on div "Eraser" at bounding box center [190, 696] width 30 height 10
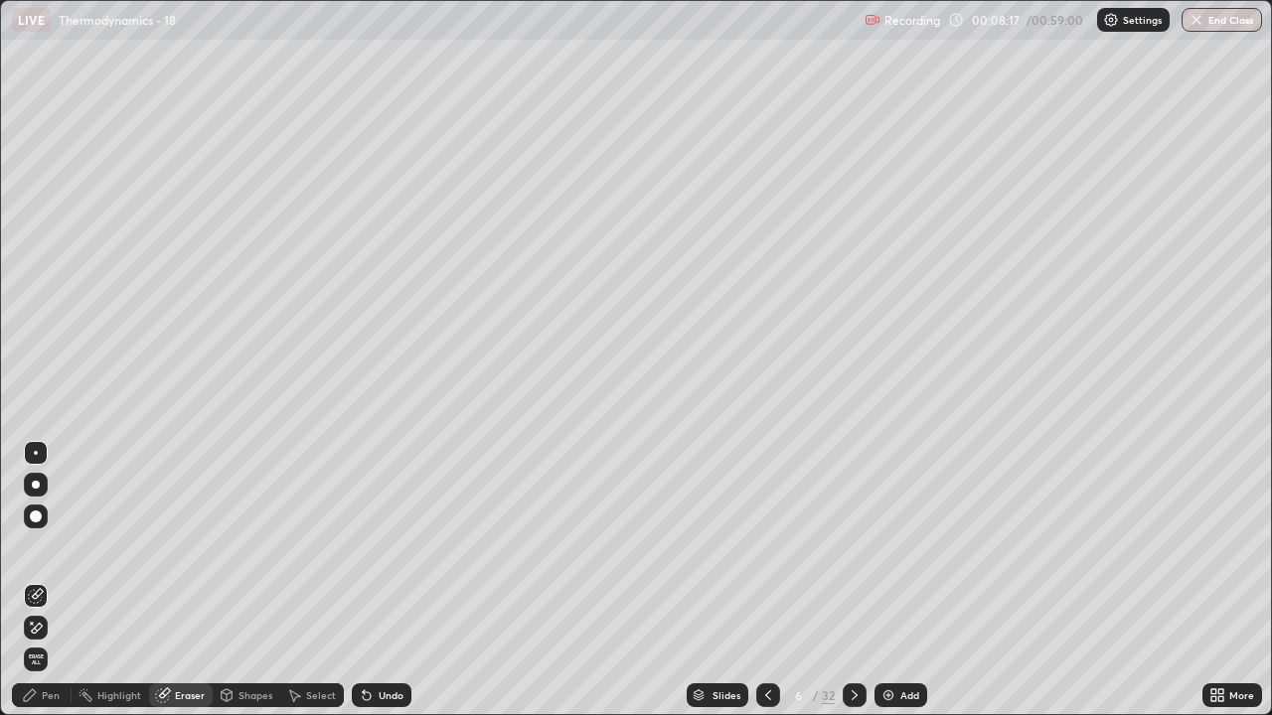
click at [54, 580] on div "Pen" at bounding box center [42, 696] width 60 height 24
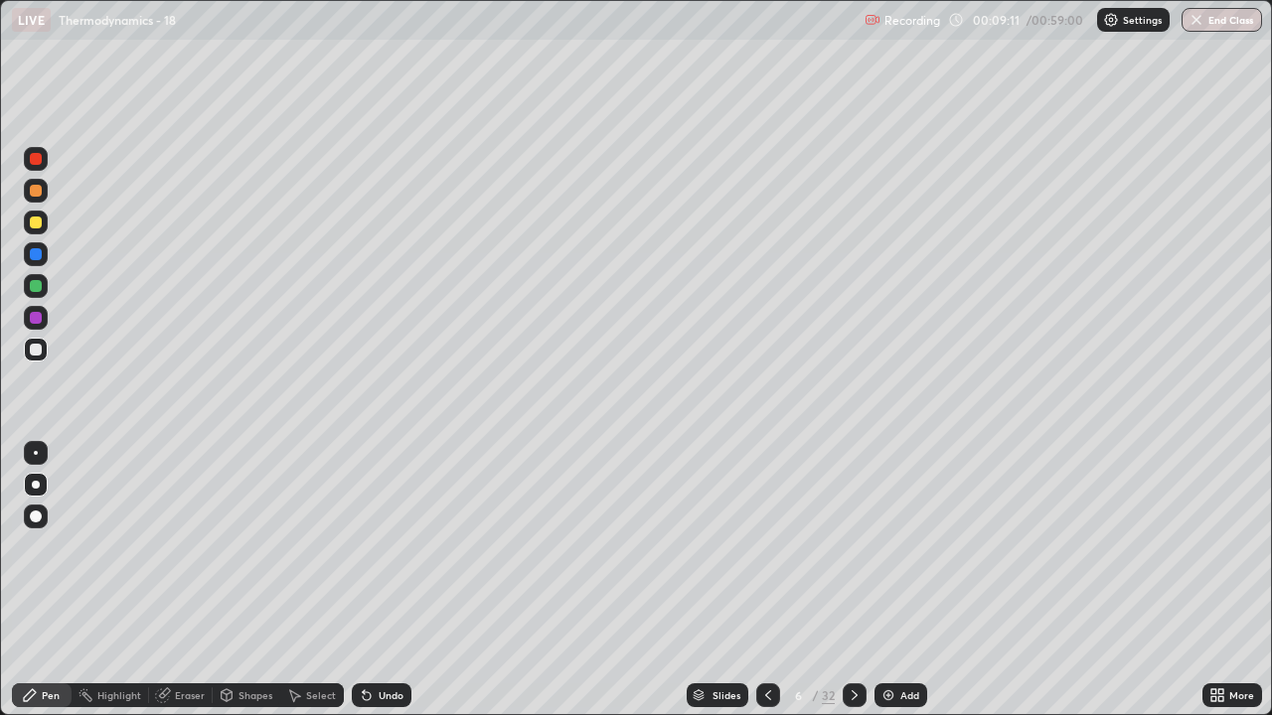
click at [852, 580] on icon at bounding box center [854, 696] width 16 height 16
click at [851, 580] on icon at bounding box center [854, 696] width 16 height 16
click at [767, 580] on icon at bounding box center [768, 696] width 16 height 16
click at [763, 580] on icon at bounding box center [768, 696] width 16 height 16
click at [852, 580] on icon at bounding box center [854, 696] width 16 height 16
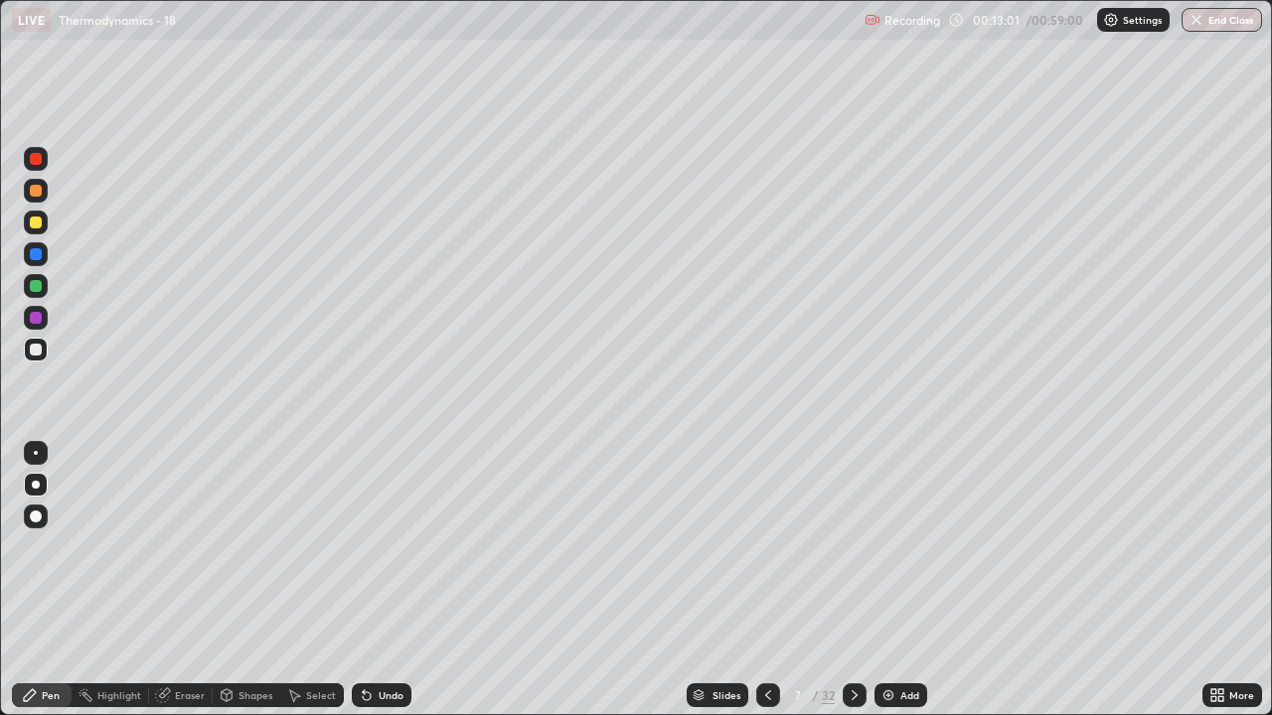
click at [855, 580] on icon at bounding box center [854, 696] width 16 height 16
click at [766, 580] on icon at bounding box center [768, 696] width 16 height 16
click at [852, 580] on icon at bounding box center [854, 696] width 16 height 16
click at [769, 580] on icon at bounding box center [768, 696] width 16 height 16
click at [193, 580] on div "Eraser" at bounding box center [190, 696] width 30 height 10
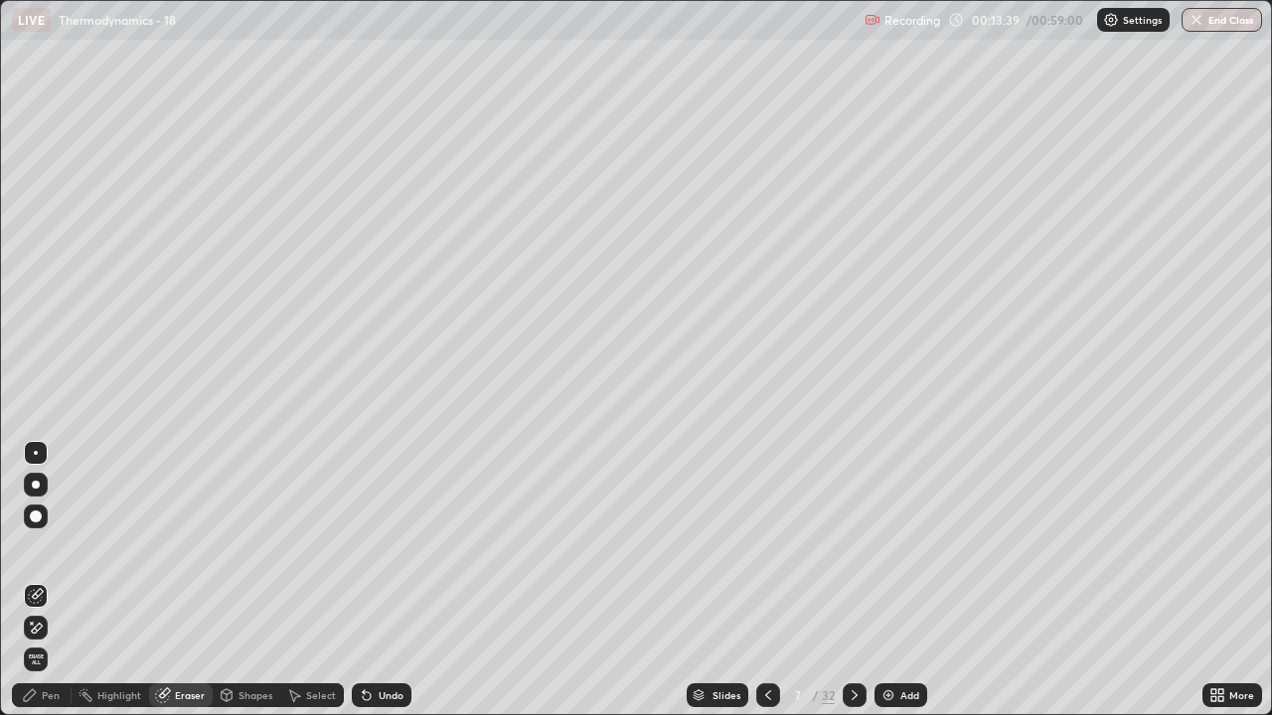
click at [55, 580] on div "Pen" at bounding box center [42, 696] width 60 height 24
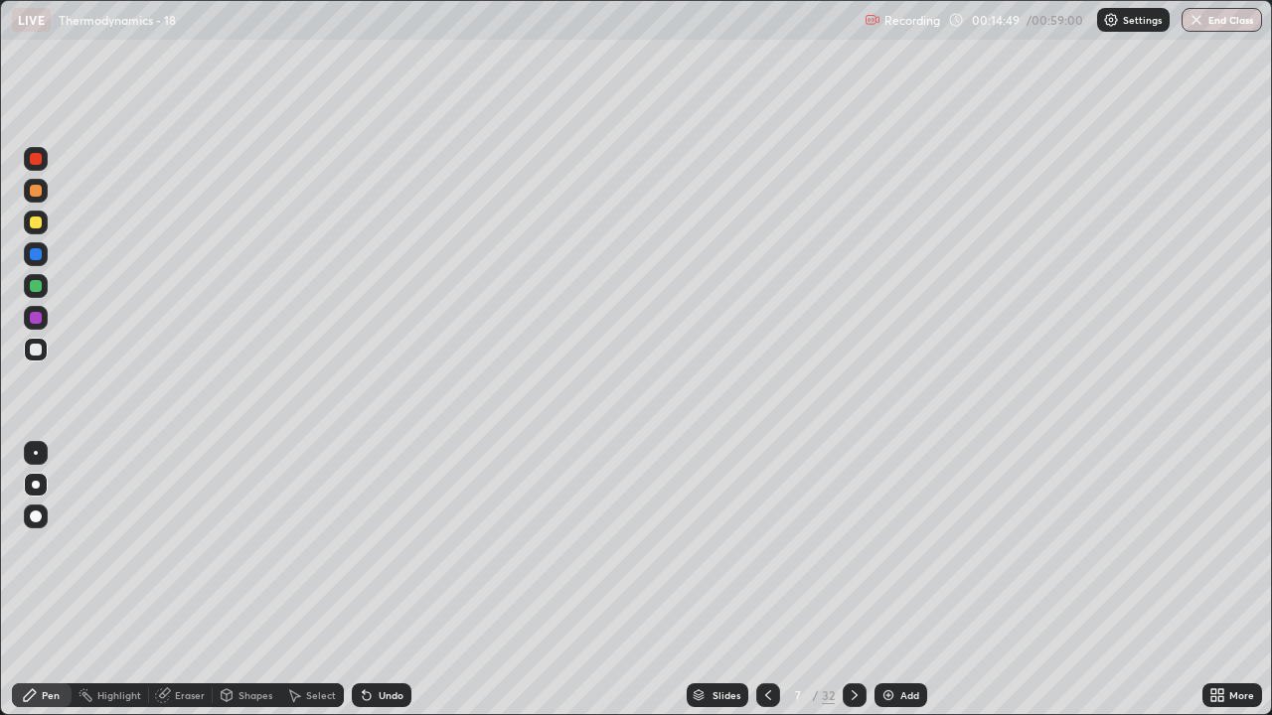
click at [852, 580] on icon at bounding box center [854, 696] width 16 height 16
click at [852, 580] on icon at bounding box center [854, 696] width 6 height 10
click at [185, 580] on div "Eraser" at bounding box center [190, 696] width 30 height 10
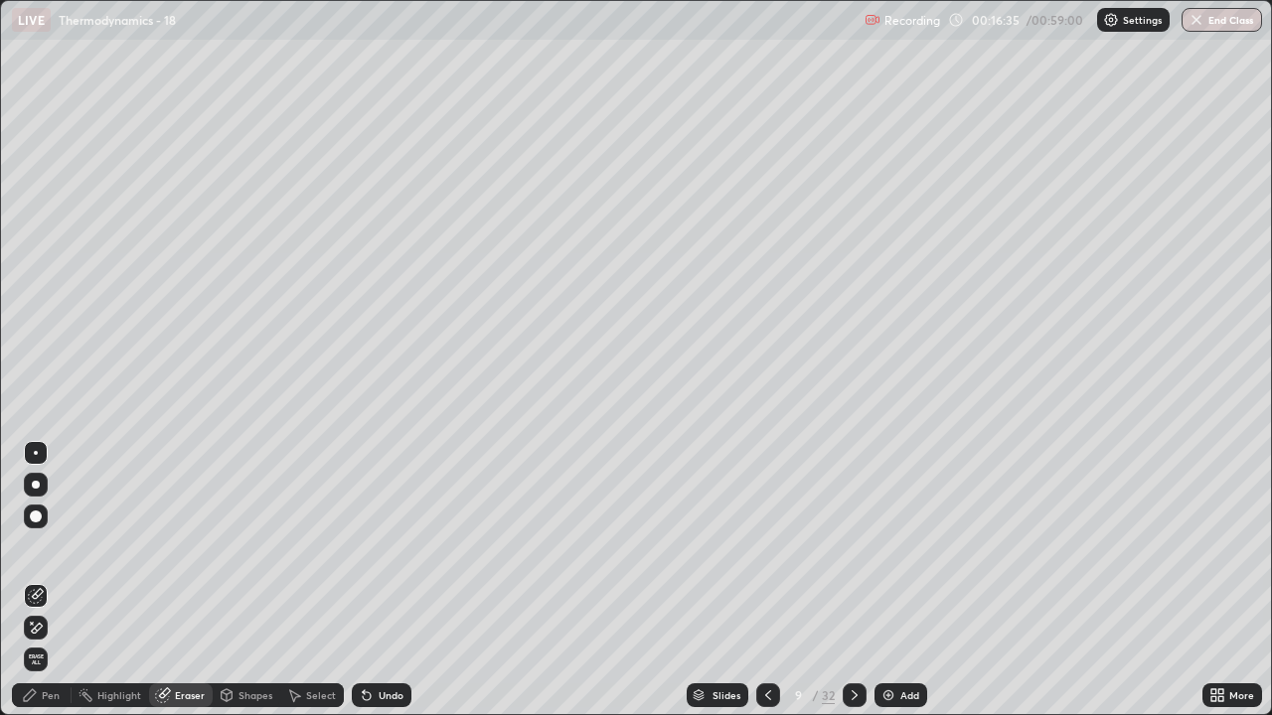
click at [51, 580] on div "Pen" at bounding box center [51, 696] width 18 height 10
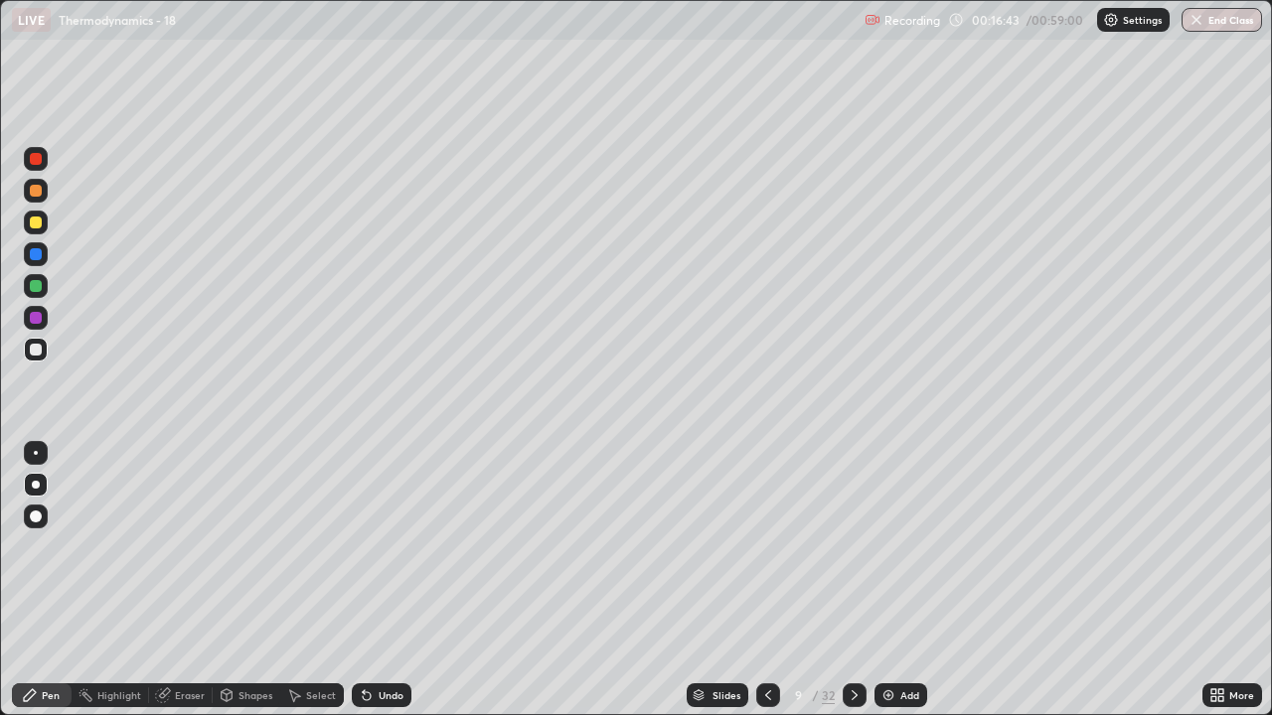
click at [182, 580] on div "Eraser" at bounding box center [190, 696] width 30 height 10
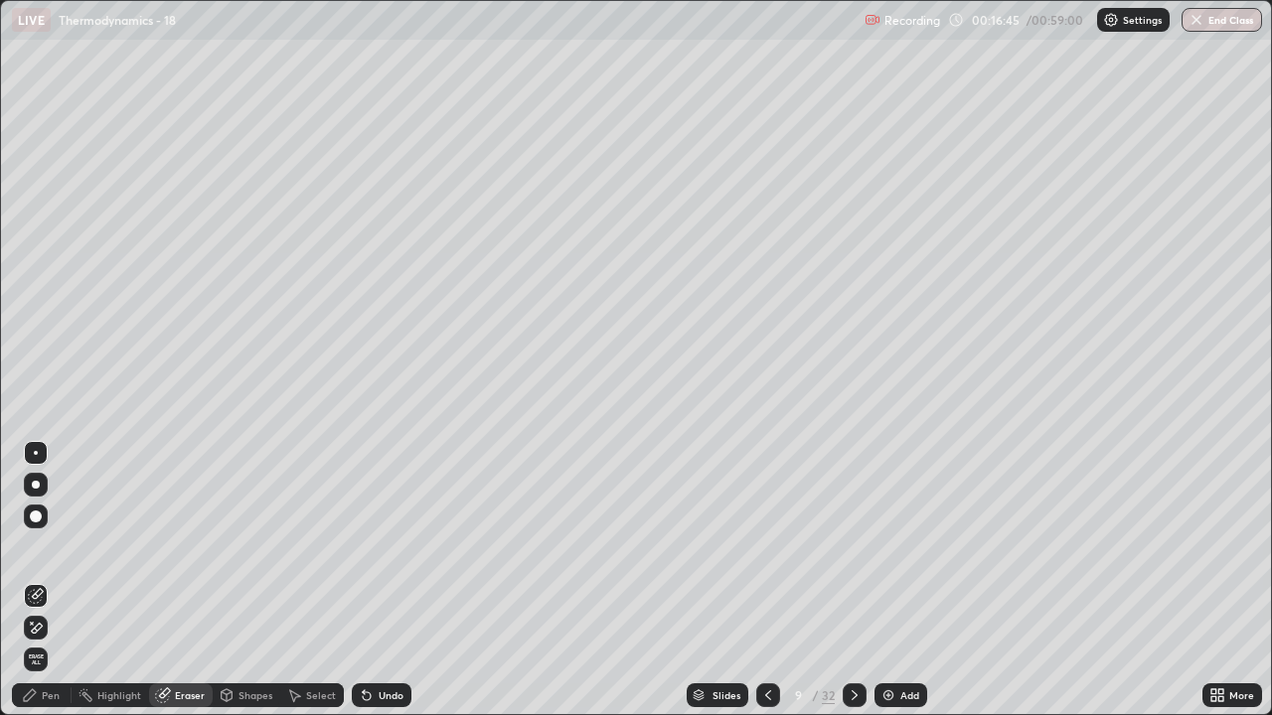
click at [51, 580] on div "Pen" at bounding box center [42, 696] width 60 height 24
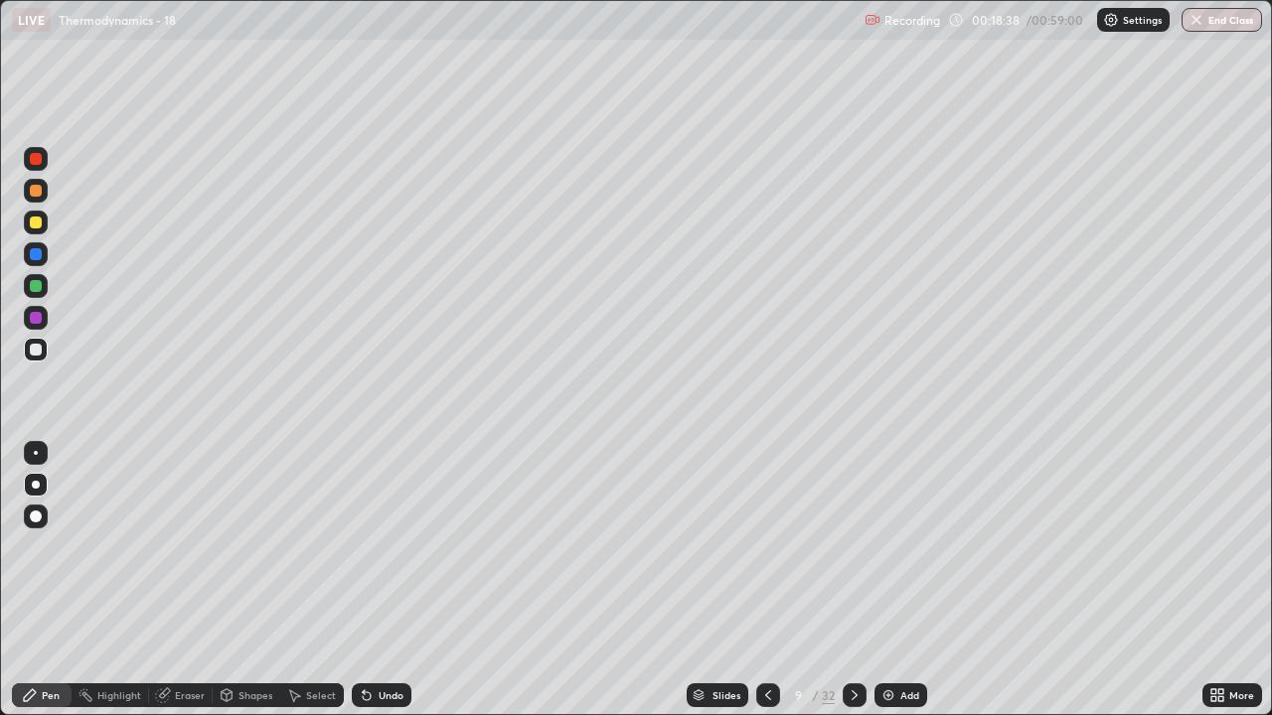
click at [852, 580] on icon at bounding box center [854, 696] width 16 height 16
click at [189, 580] on div "Eraser" at bounding box center [190, 696] width 30 height 10
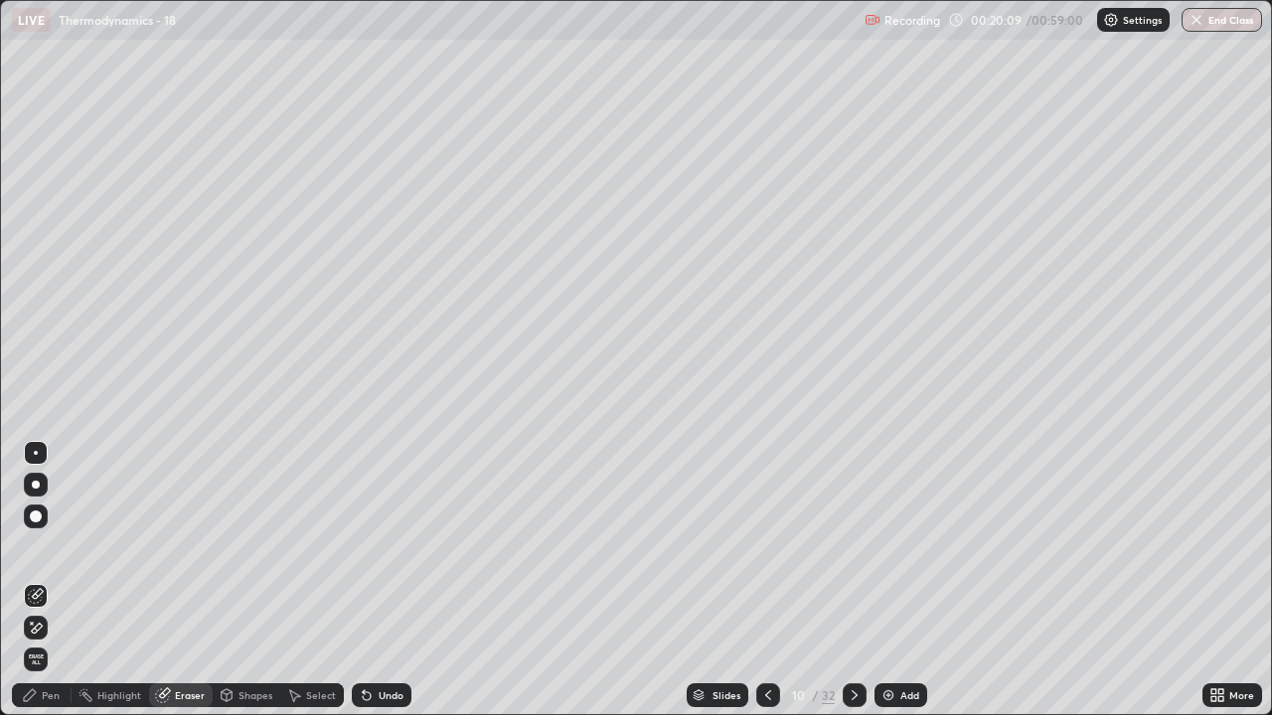
click at [56, 580] on div "Pen" at bounding box center [42, 696] width 60 height 24
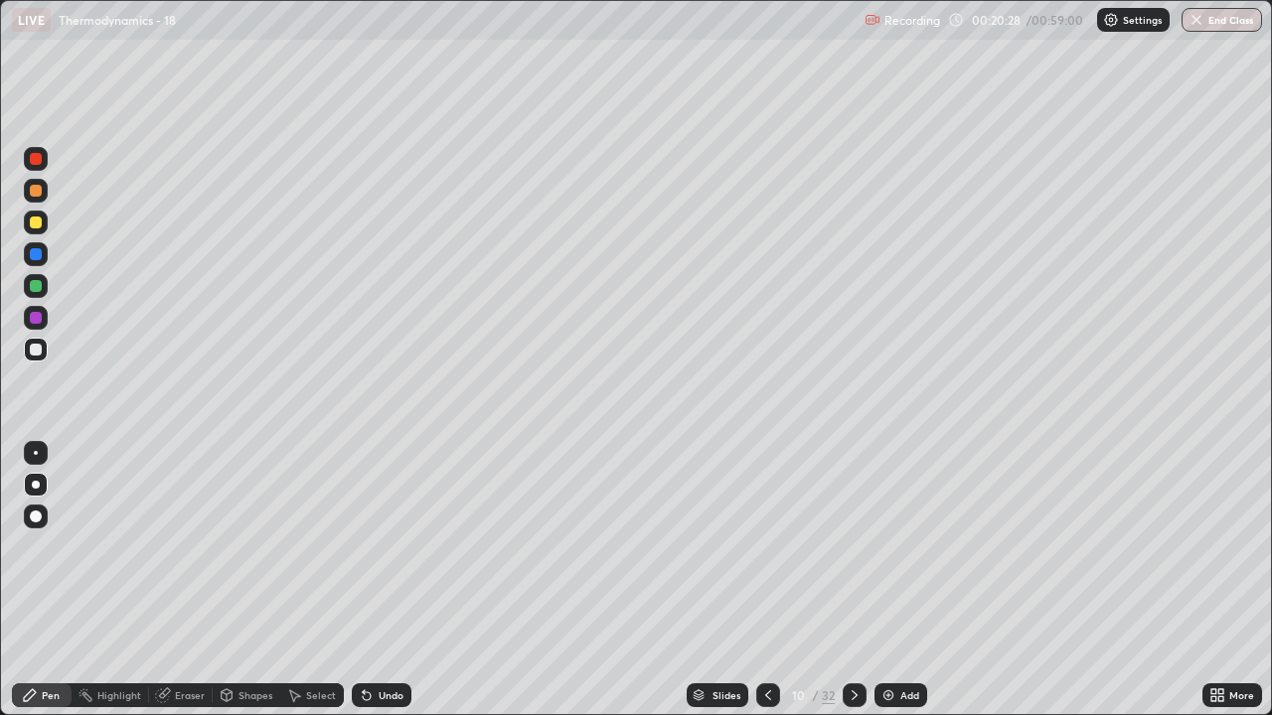
click at [175, 580] on div "Eraser" at bounding box center [190, 696] width 30 height 10
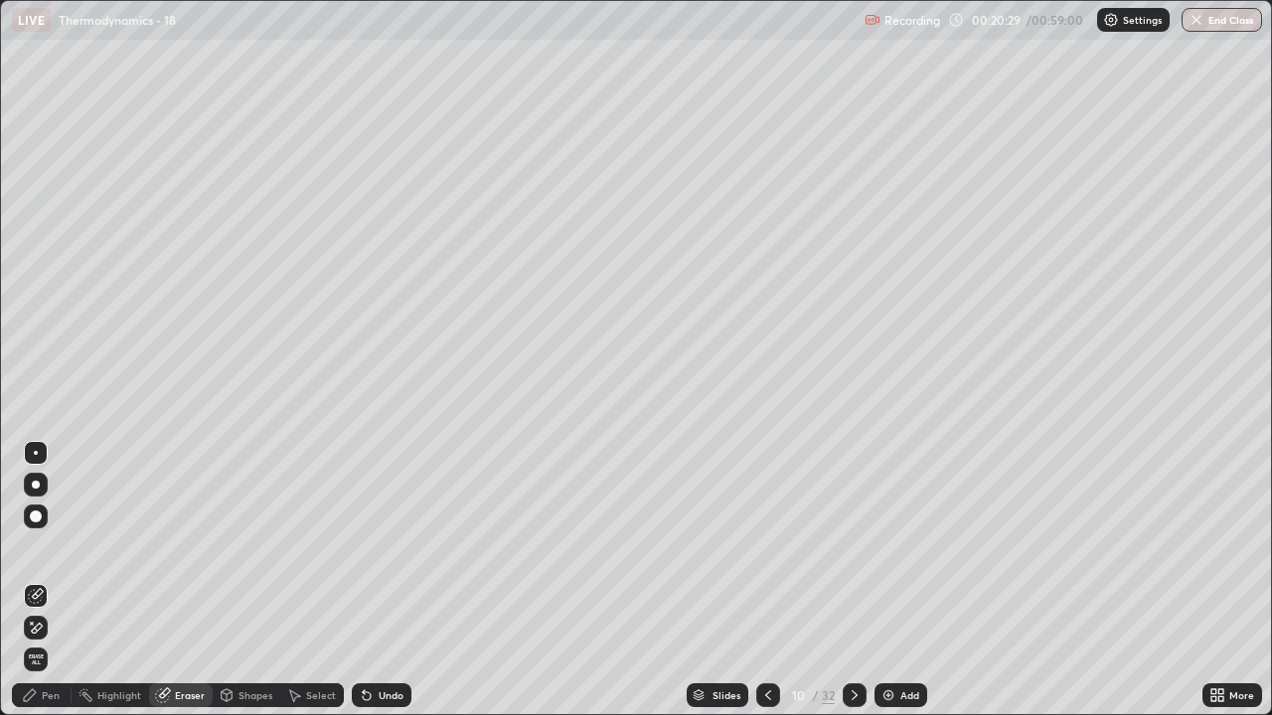
click at [178, 580] on div "Eraser" at bounding box center [181, 696] width 64 height 24
click at [38, 580] on icon at bounding box center [30, 696] width 16 height 16
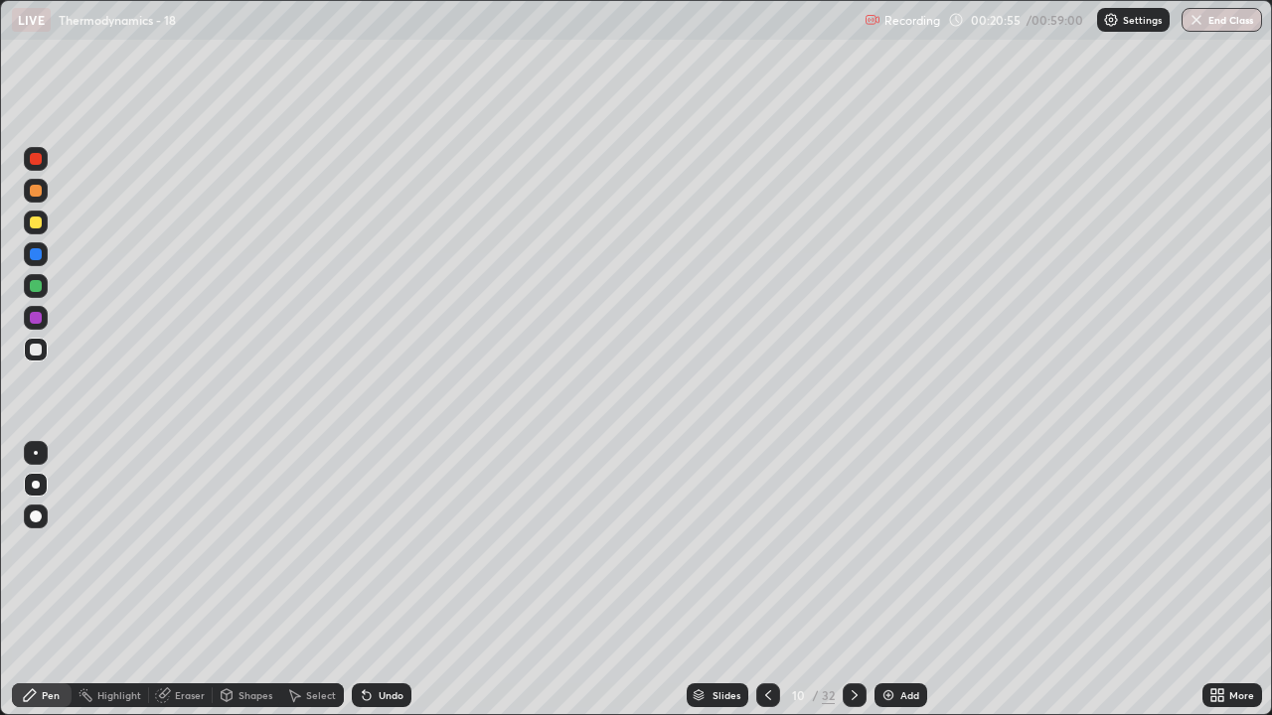
click at [197, 580] on div "Eraser" at bounding box center [190, 696] width 30 height 10
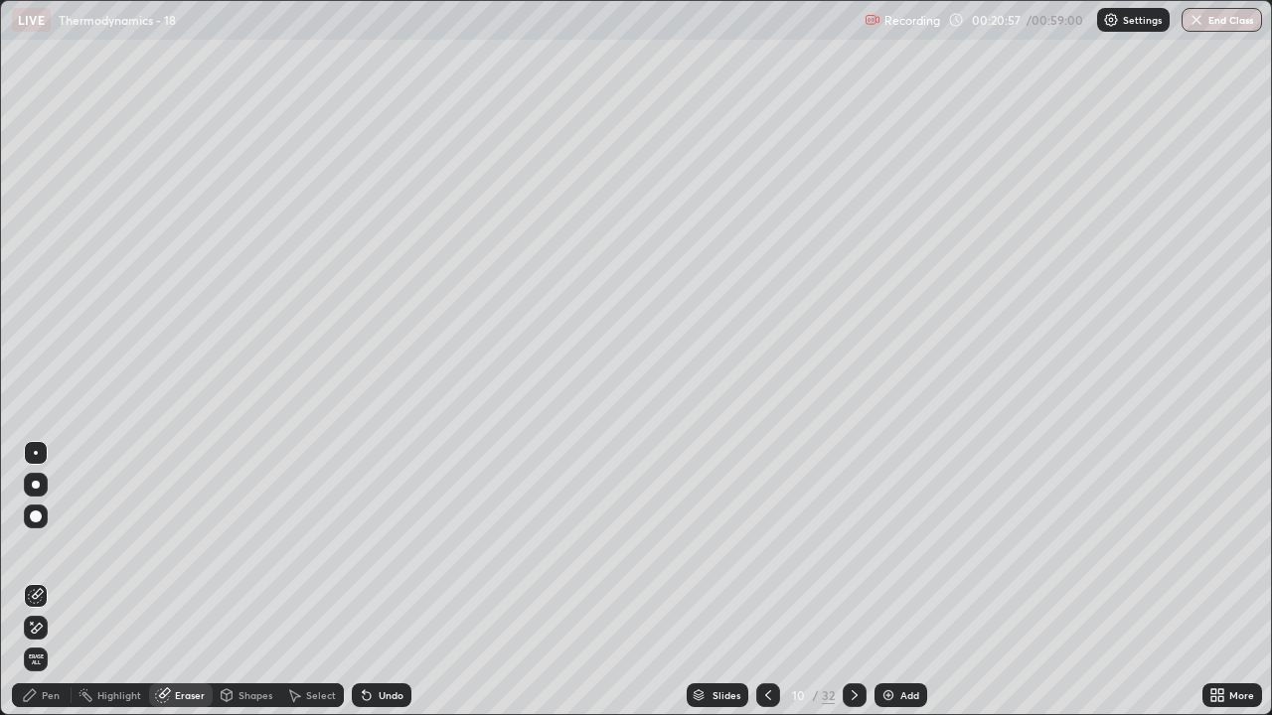
click at [50, 580] on div "Pen" at bounding box center [51, 696] width 18 height 10
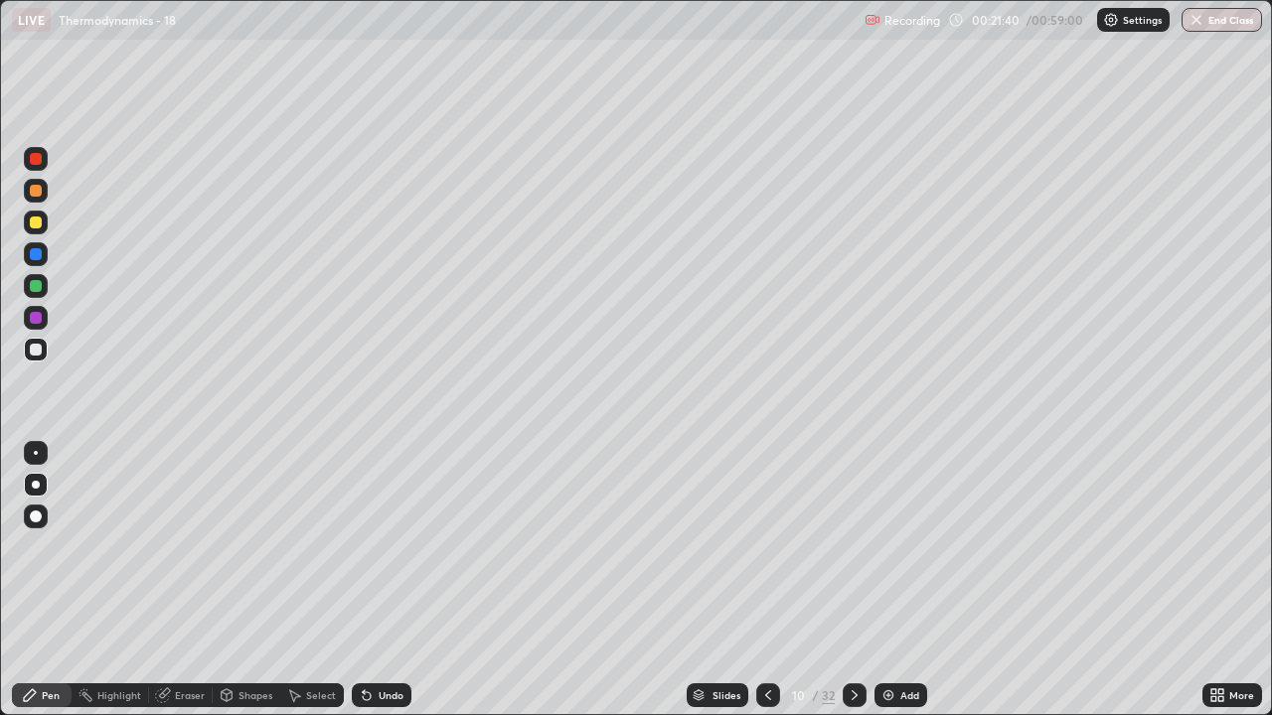
click at [846, 580] on icon at bounding box center [854, 696] width 16 height 16
click at [766, 580] on icon at bounding box center [768, 696] width 16 height 16
click at [848, 580] on icon at bounding box center [854, 696] width 16 height 16
click at [852, 580] on icon at bounding box center [854, 696] width 16 height 16
click at [189, 580] on div "Eraser" at bounding box center [181, 696] width 64 height 24
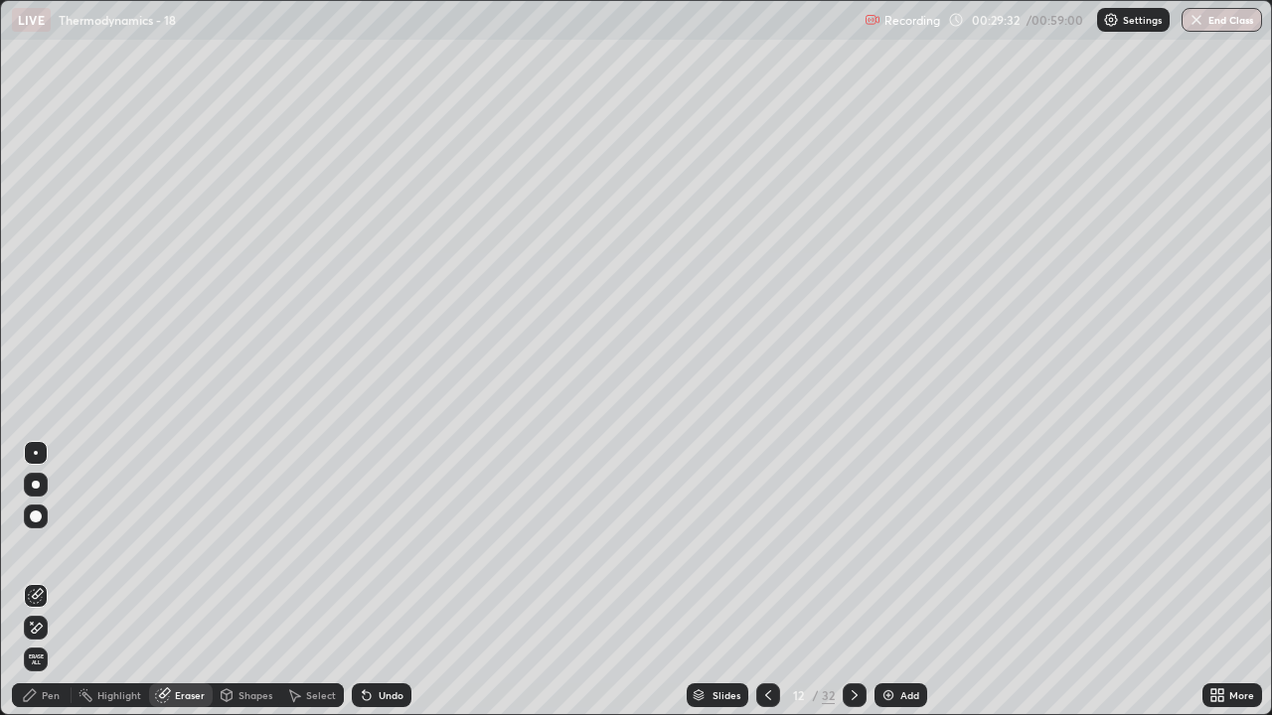
click at [55, 580] on div "Pen" at bounding box center [51, 696] width 18 height 10
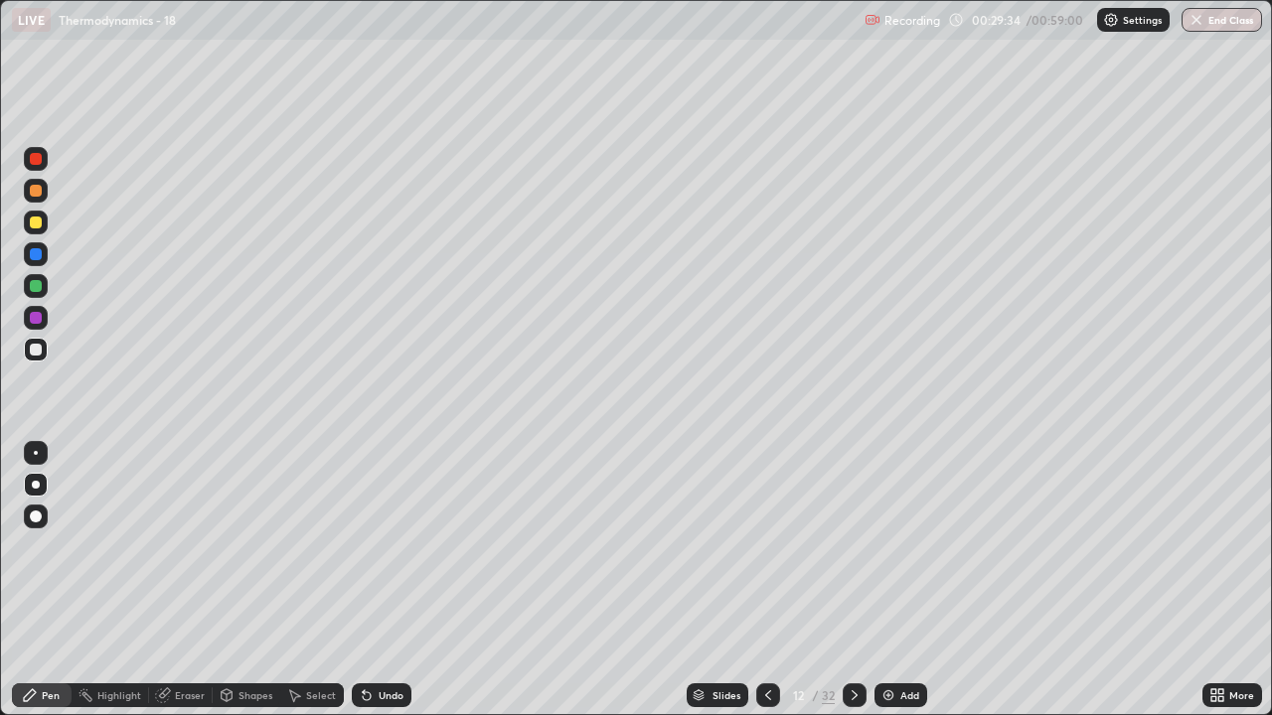
click at [39, 225] on div at bounding box center [36, 223] width 12 height 12
click at [25, 225] on div at bounding box center [36, 223] width 24 height 24
click at [855, 580] on icon at bounding box center [854, 696] width 16 height 16
click at [852, 580] on icon at bounding box center [854, 696] width 16 height 16
click at [179, 580] on div "Eraser" at bounding box center [181, 696] width 64 height 24
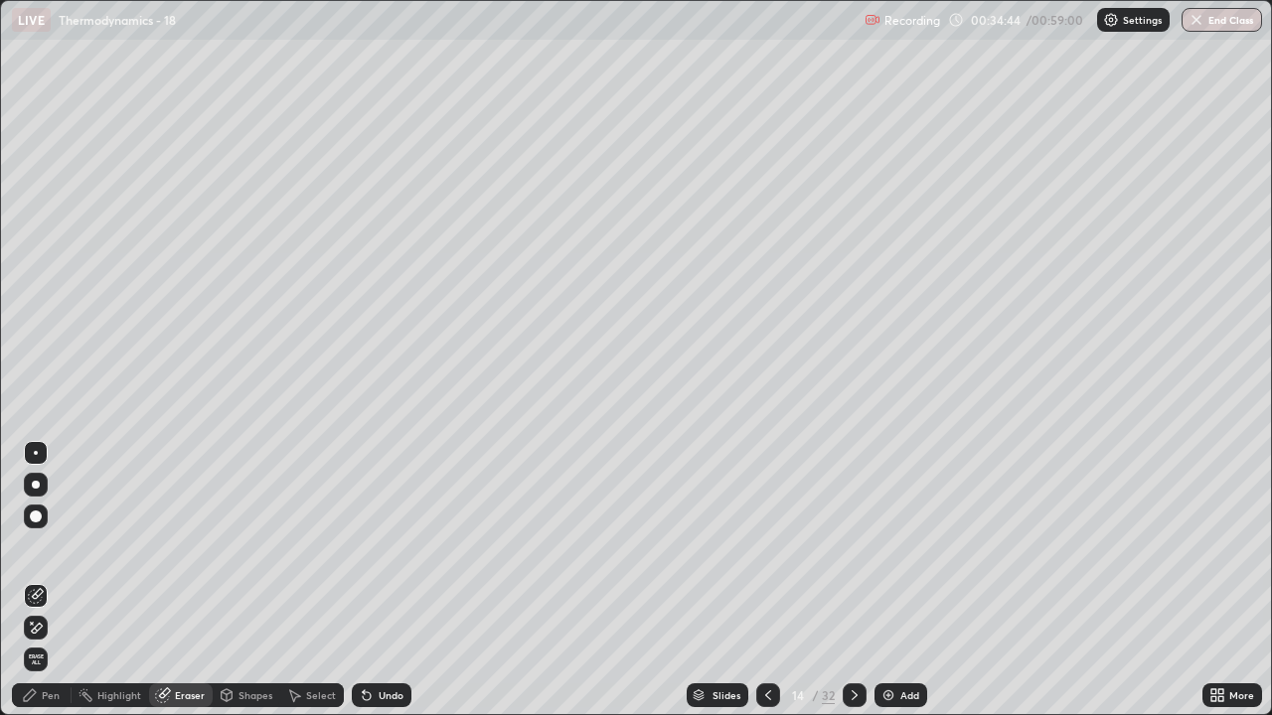
click at [57, 580] on div "Pen" at bounding box center [51, 696] width 18 height 10
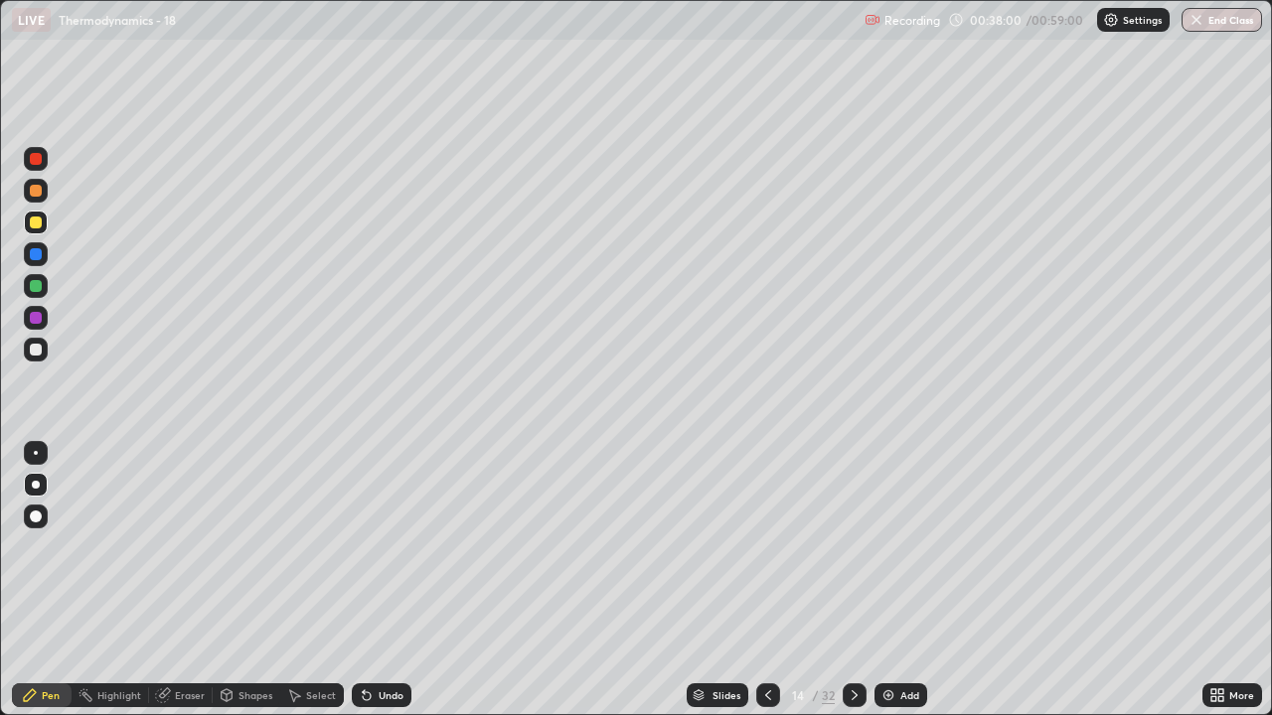
click at [765, 580] on icon at bounding box center [768, 696] width 16 height 16
click at [852, 580] on icon at bounding box center [854, 696] width 16 height 16
click at [195, 580] on div "Eraser" at bounding box center [190, 696] width 30 height 10
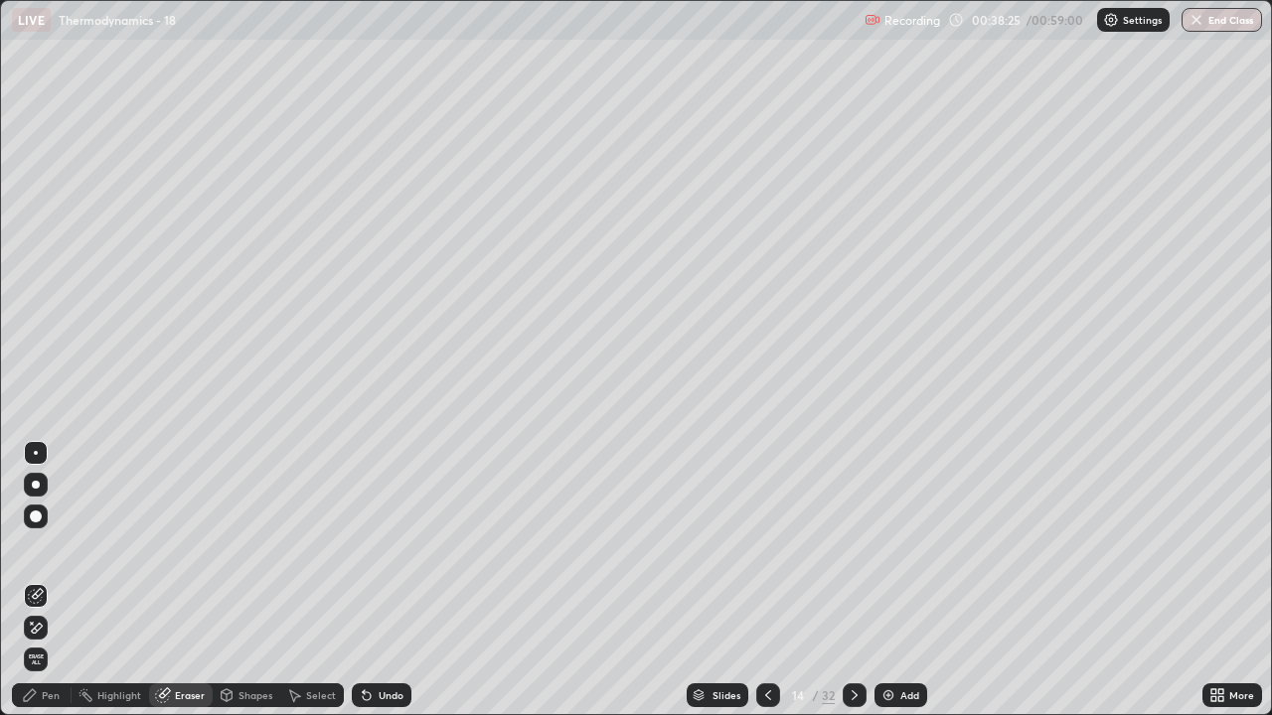
click at [57, 580] on div "Pen" at bounding box center [51, 696] width 18 height 10
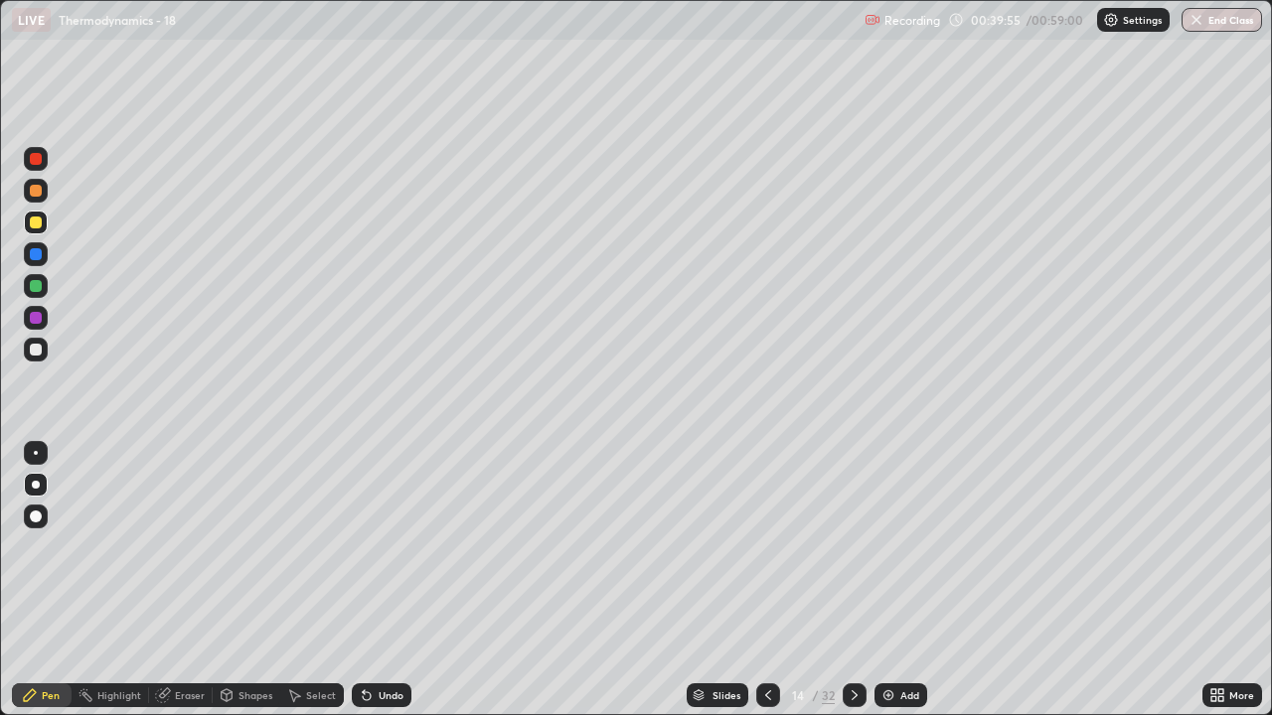
click at [852, 580] on icon at bounding box center [854, 696] width 16 height 16
click at [766, 580] on icon at bounding box center [768, 696] width 16 height 16
click at [767, 580] on icon at bounding box center [768, 696] width 16 height 16
click at [853, 580] on icon at bounding box center [854, 696] width 16 height 16
click at [852, 580] on icon at bounding box center [854, 696] width 16 height 16
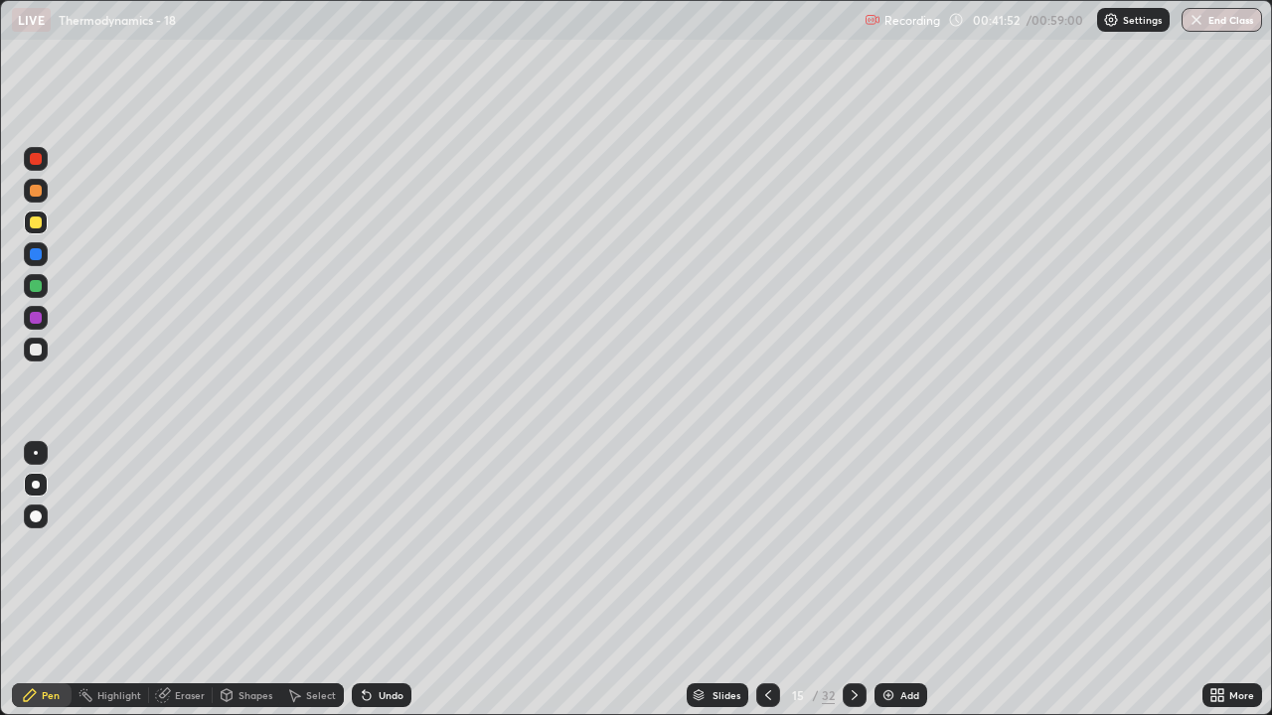
click at [855, 580] on icon at bounding box center [854, 696] width 6 height 10
click at [36, 485] on div at bounding box center [36, 485] width 8 height 8
click at [38, 350] on div at bounding box center [36, 350] width 12 height 12
click at [851, 580] on icon at bounding box center [854, 696] width 6 height 10
click at [193, 580] on div "Eraser" at bounding box center [181, 696] width 64 height 24
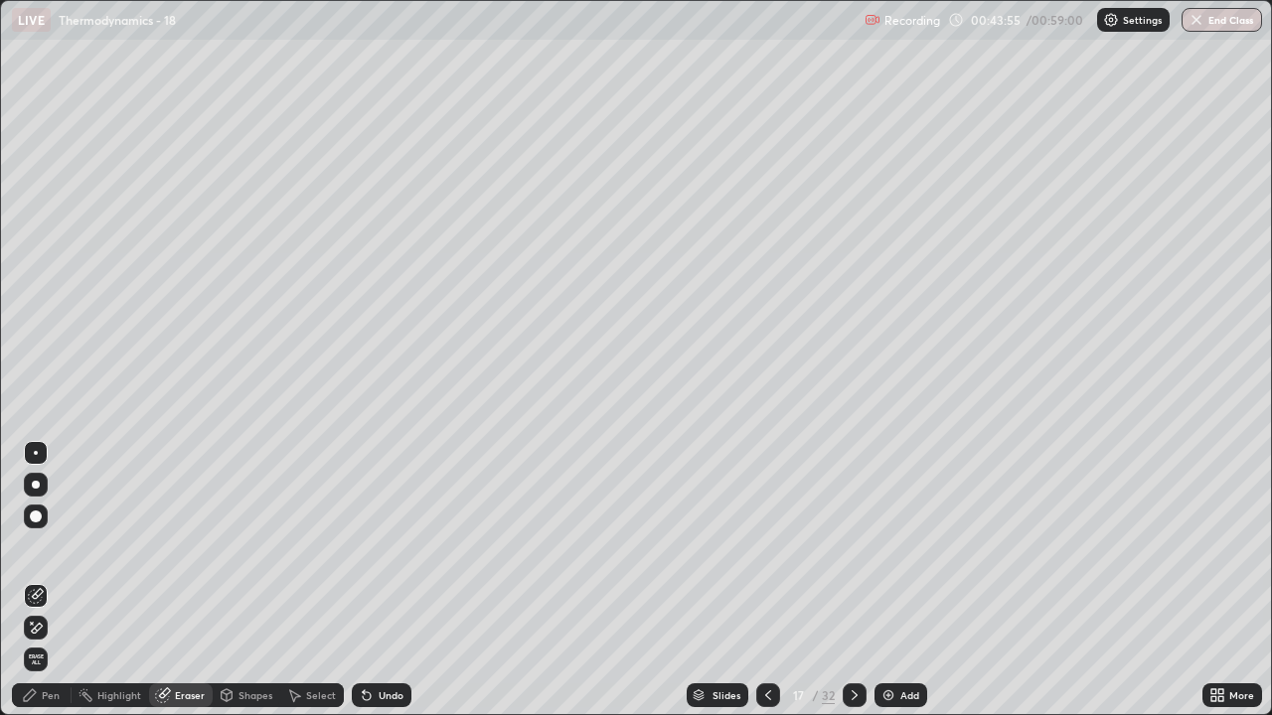
click at [50, 580] on div "Pen" at bounding box center [42, 696] width 60 height 24
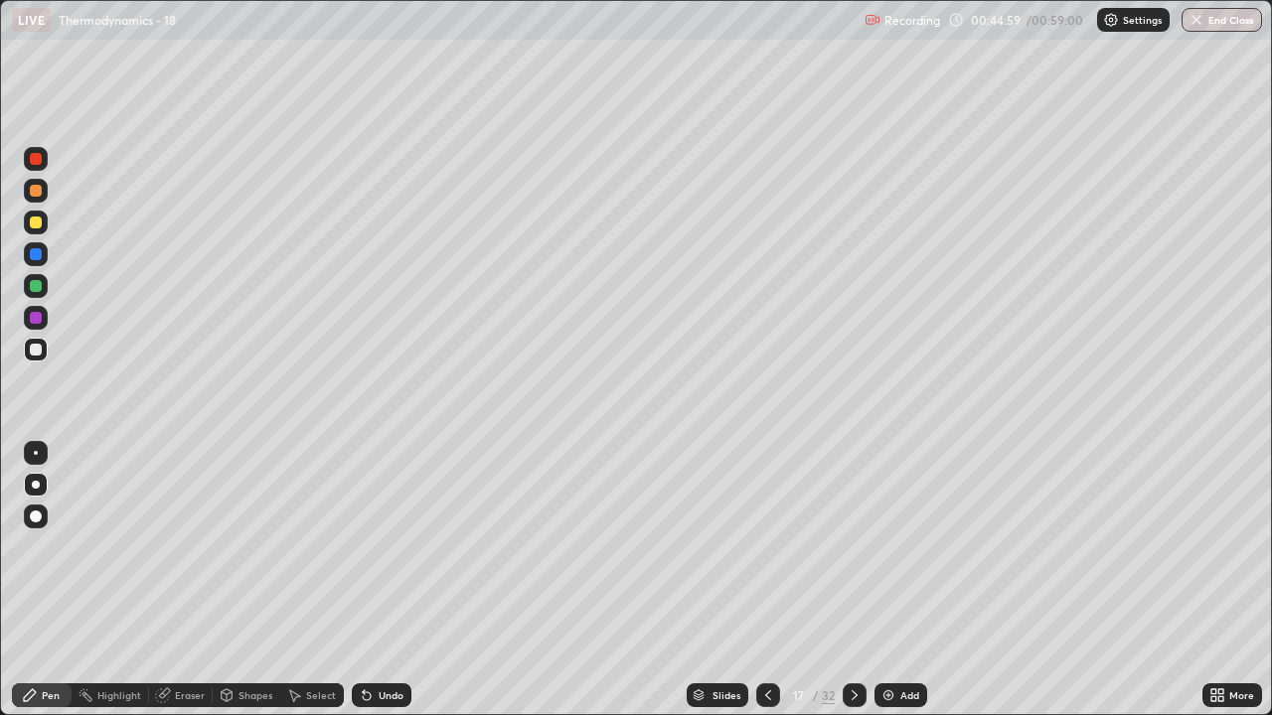
click at [186, 580] on div "Eraser" at bounding box center [190, 696] width 30 height 10
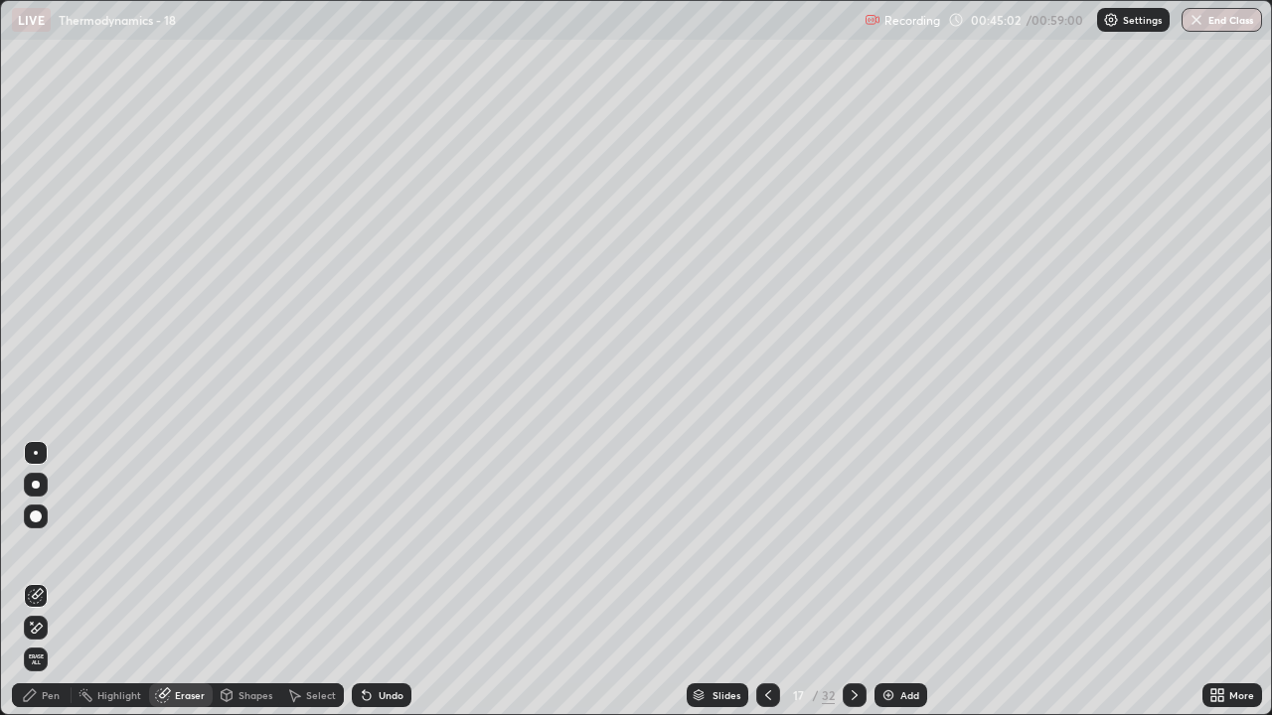
click at [50, 580] on div "Pen" at bounding box center [42, 696] width 60 height 24
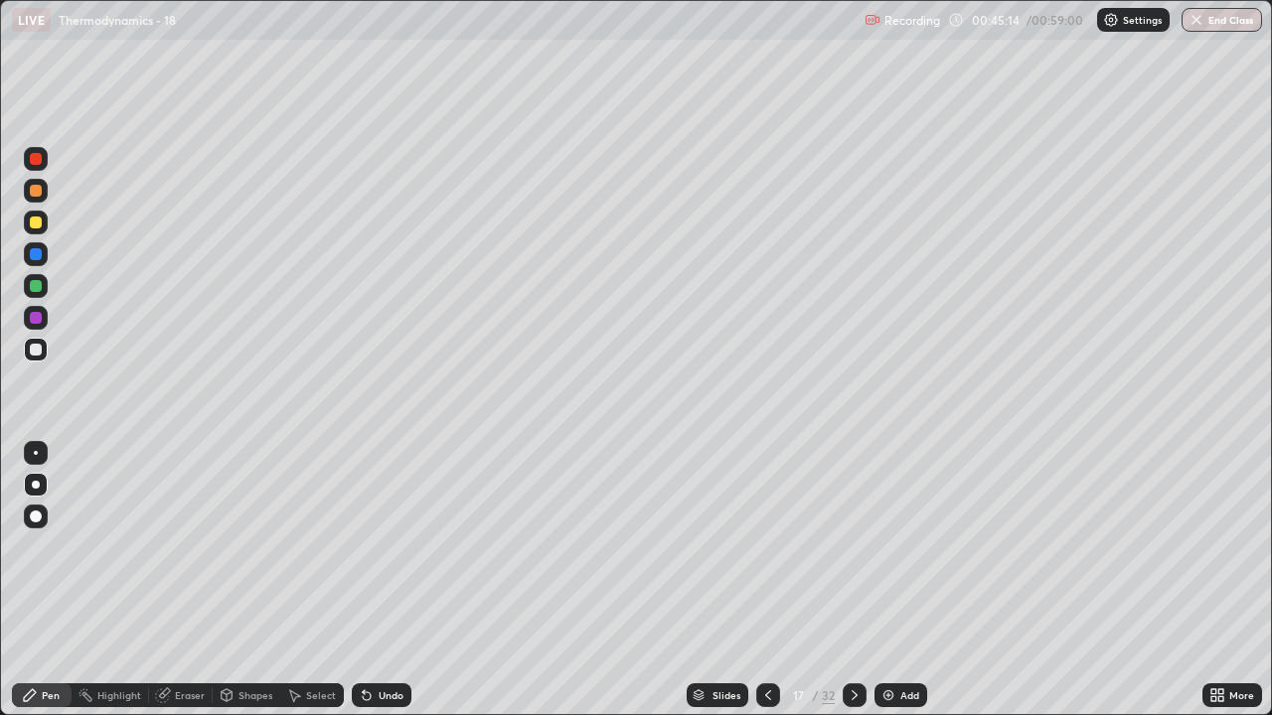
click at [191, 580] on div "Eraser" at bounding box center [181, 696] width 64 height 24
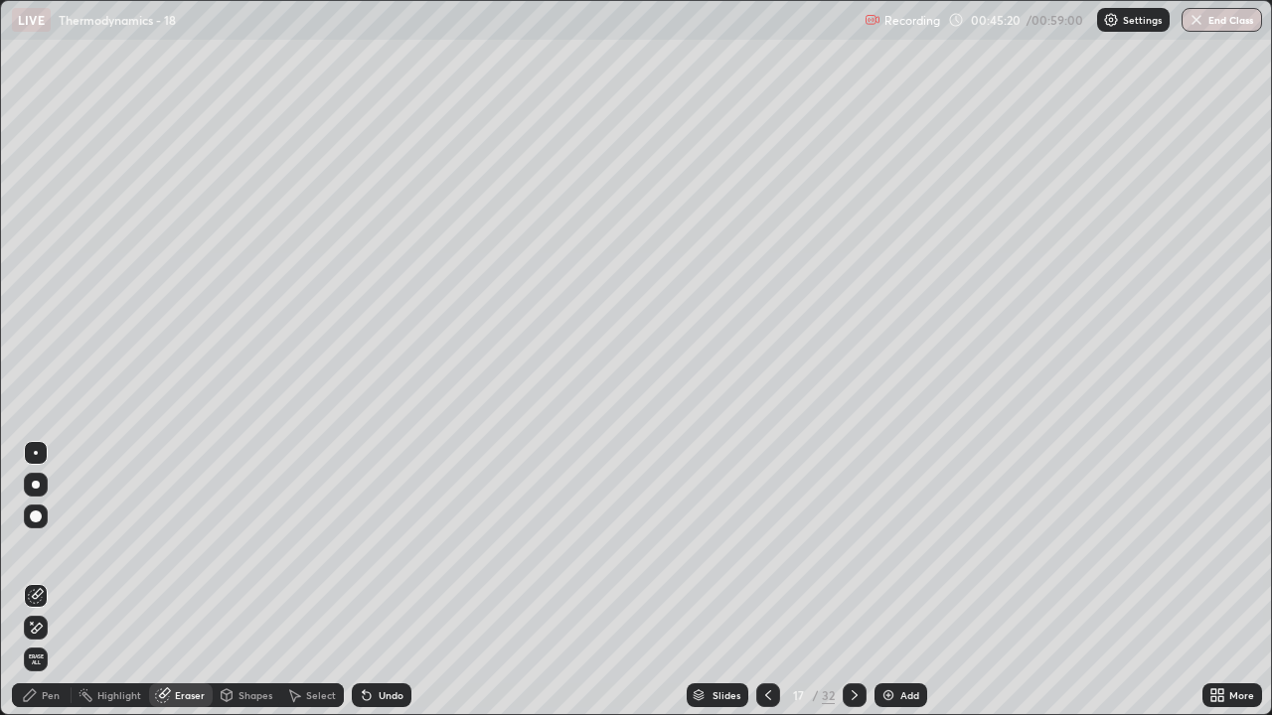
click at [54, 580] on div "Pen" at bounding box center [51, 696] width 18 height 10
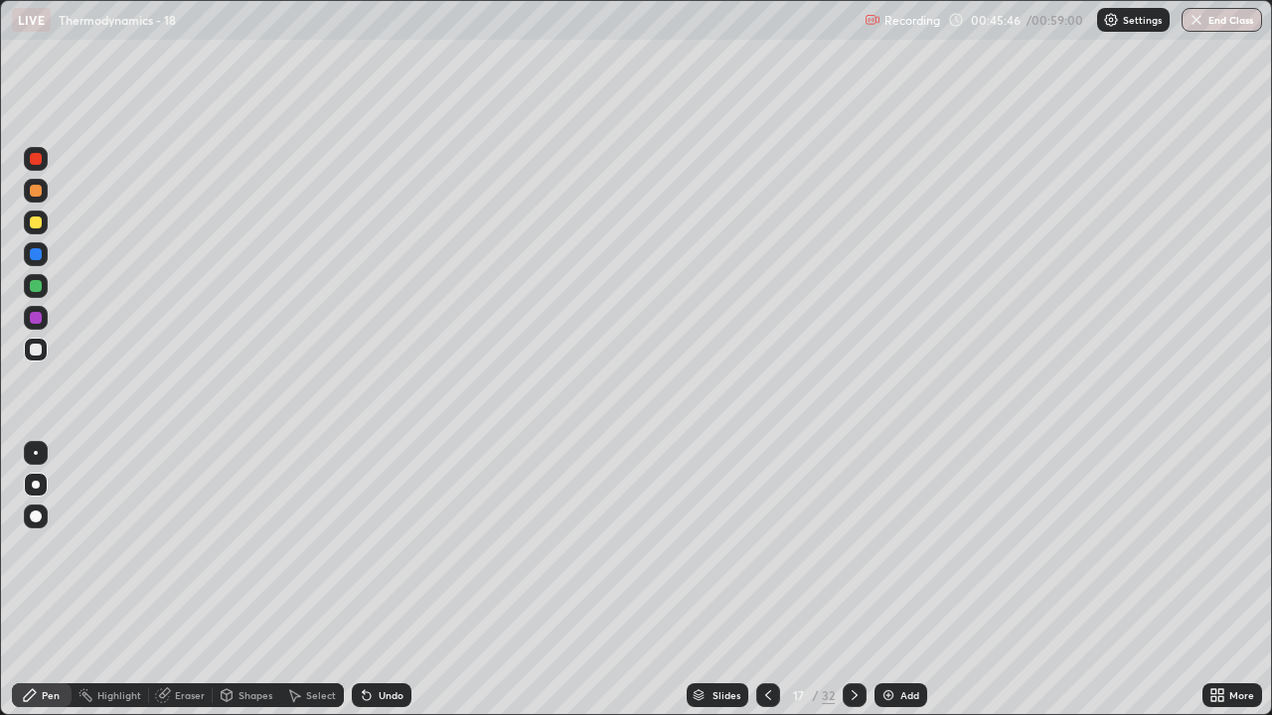
click at [40, 221] on div at bounding box center [36, 223] width 12 height 12
click at [179, 580] on div "Eraser" at bounding box center [190, 696] width 30 height 10
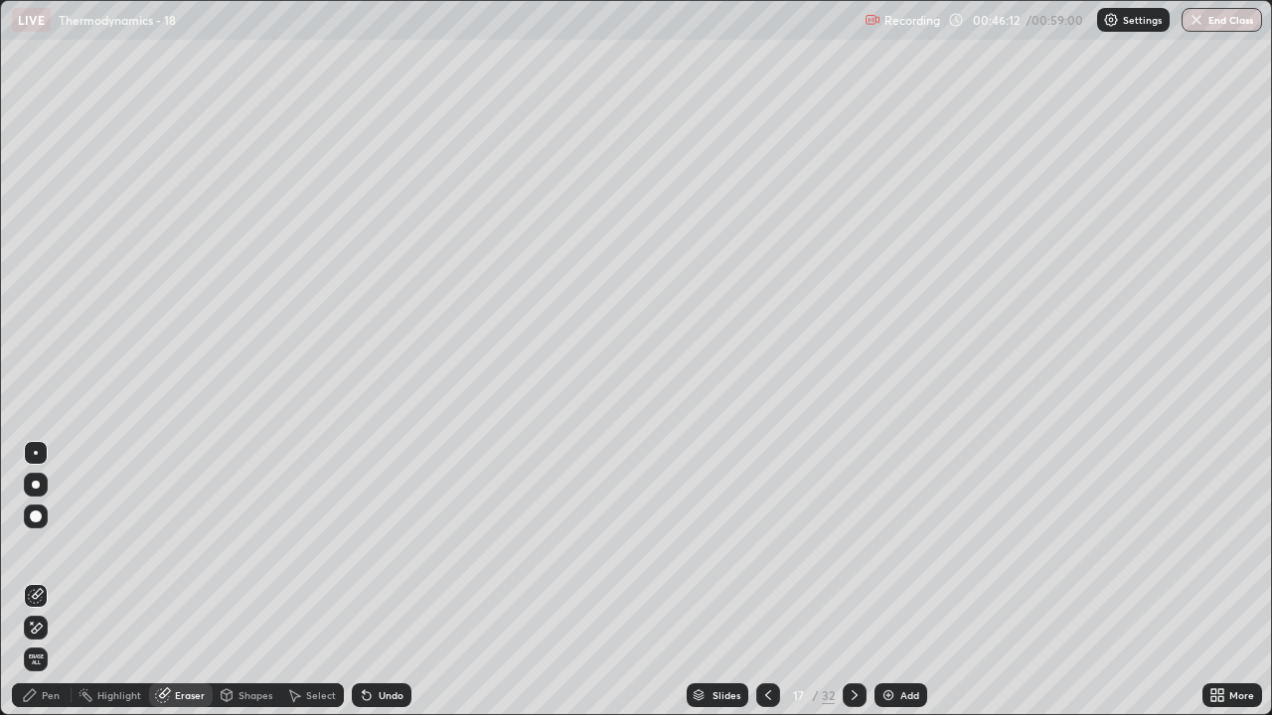
click at [50, 580] on div "Pen" at bounding box center [51, 696] width 18 height 10
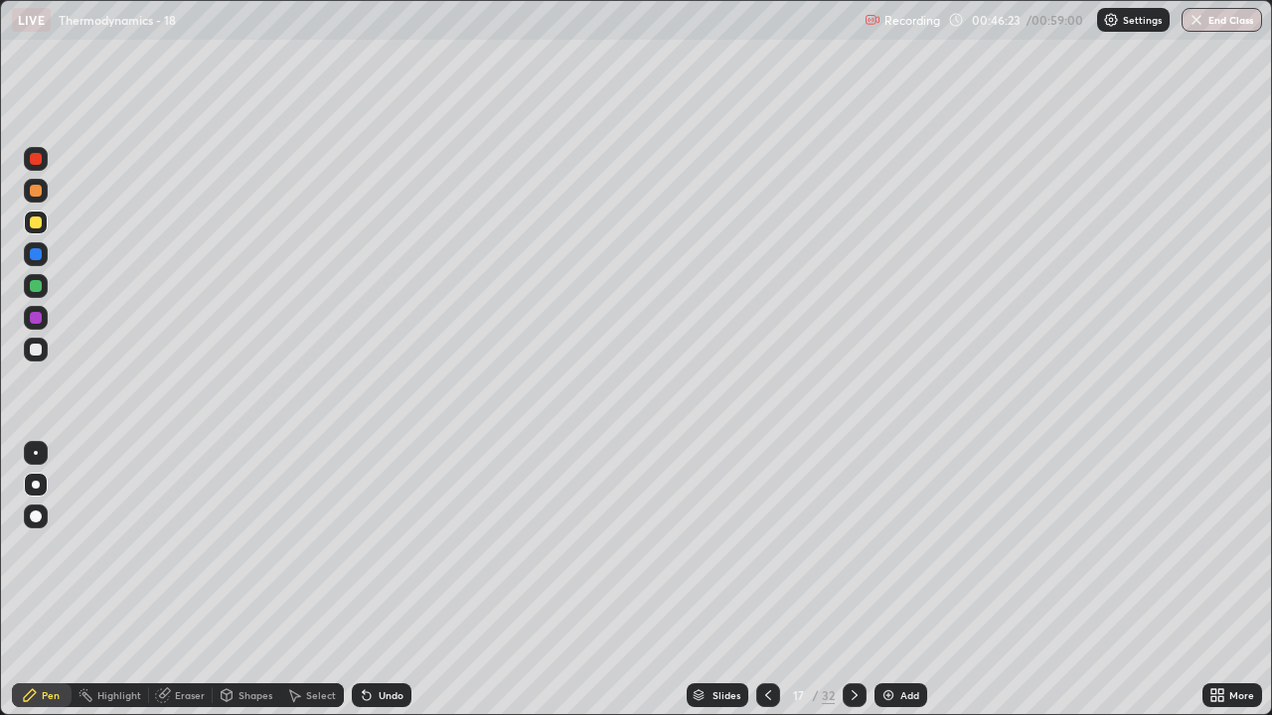
click at [767, 580] on icon at bounding box center [768, 696] width 16 height 16
click at [852, 580] on icon at bounding box center [854, 696] width 16 height 16
click at [850, 580] on icon at bounding box center [854, 696] width 16 height 16
click at [191, 580] on div "Eraser" at bounding box center [181, 696] width 64 height 24
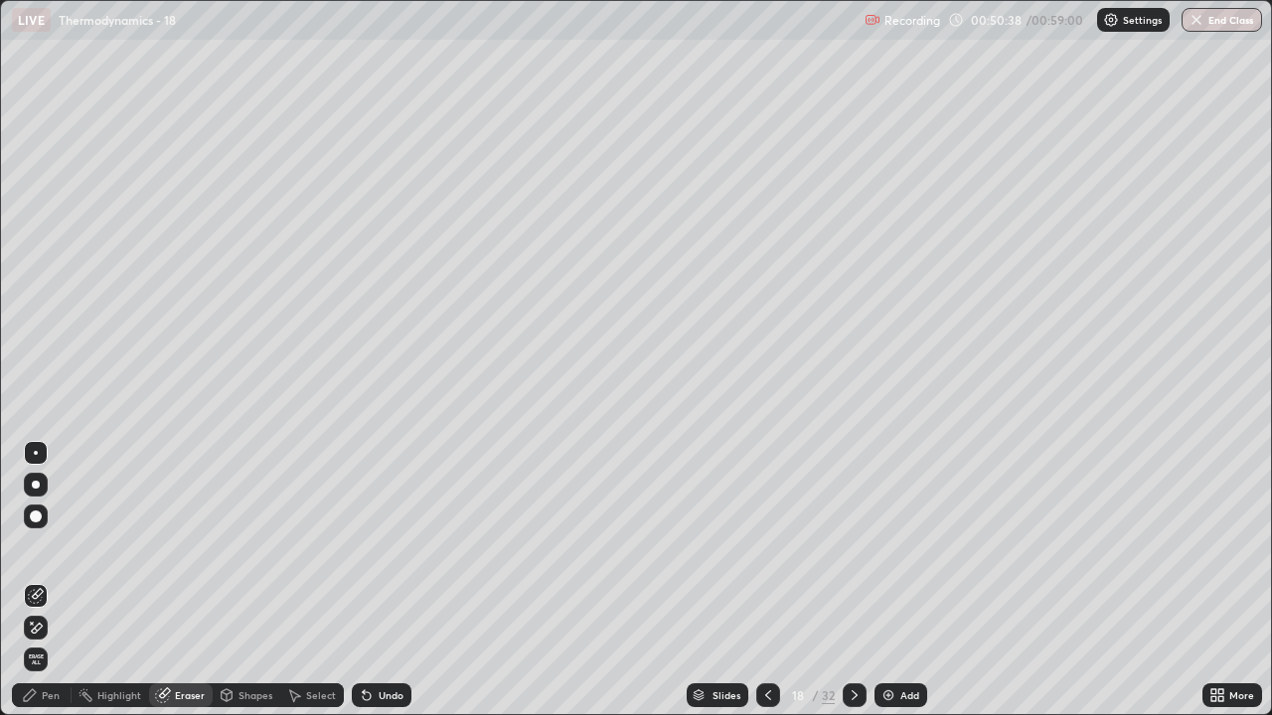
click at [52, 580] on div "Pen" at bounding box center [42, 696] width 60 height 24
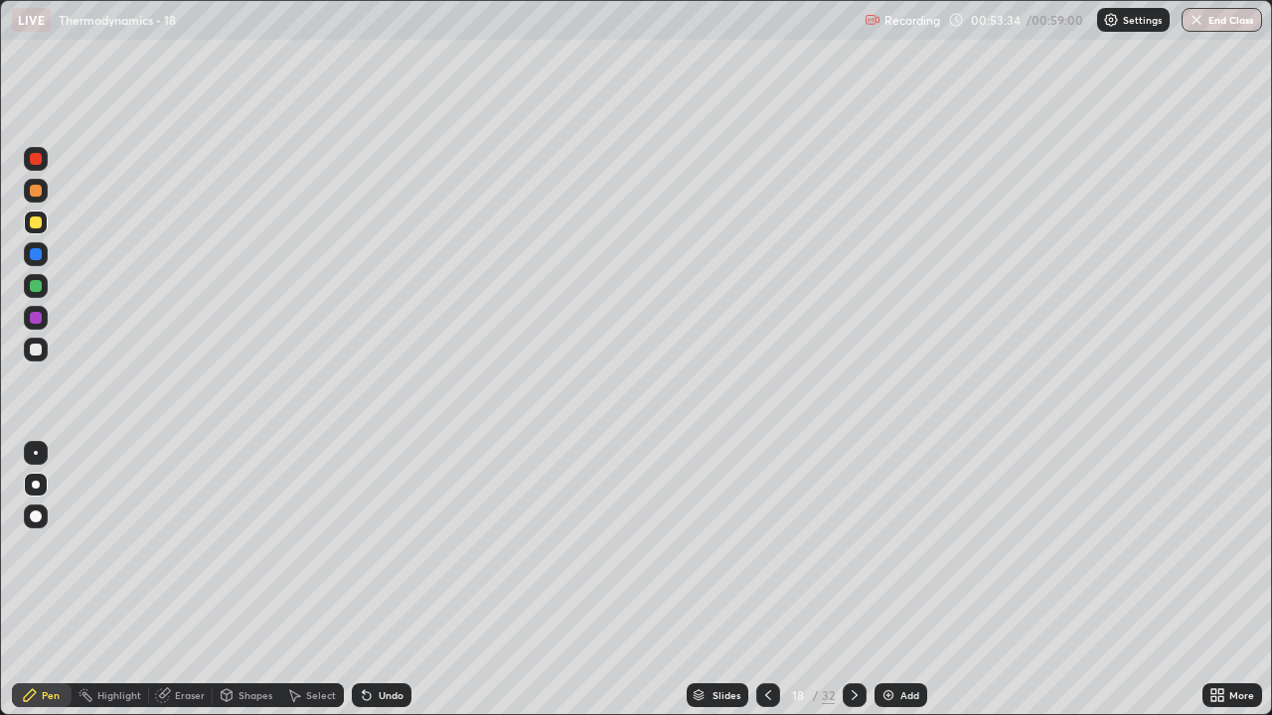
click at [188, 580] on div "Eraser" at bounding box center [190, 696] width 30 height 10
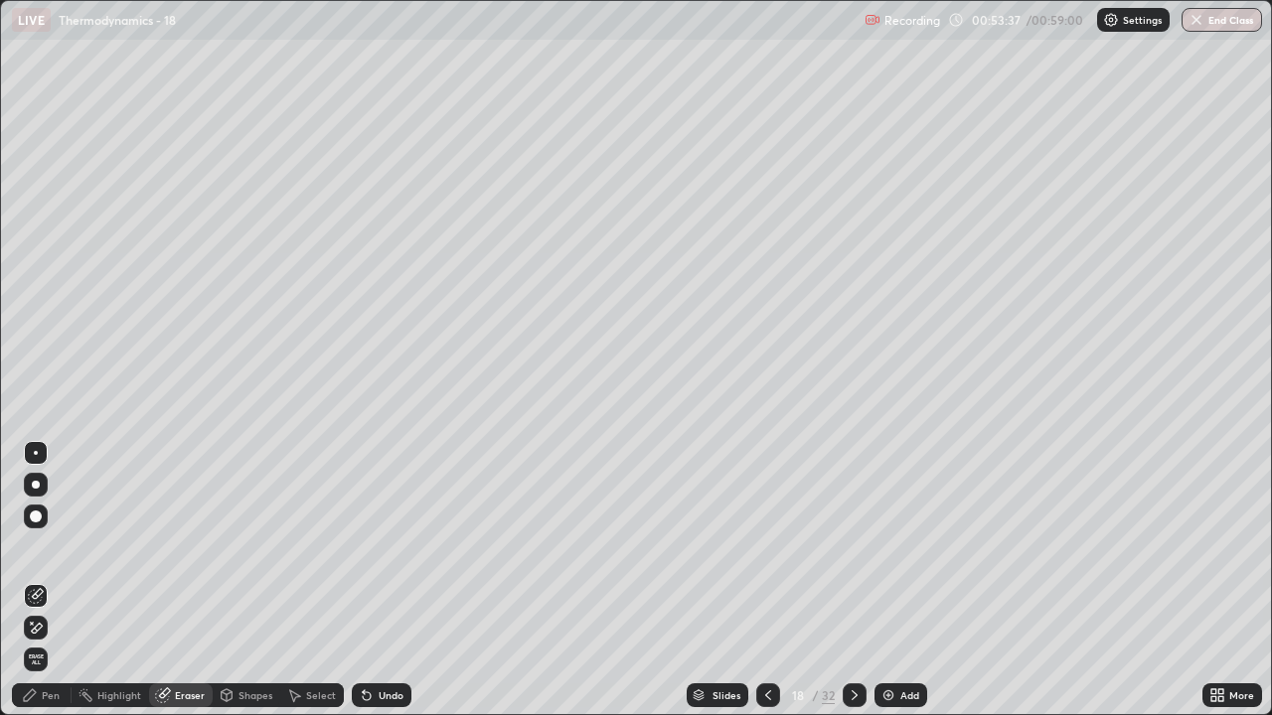
click at [52, 580] on div "Pen" at bounding box center [42, 696] width 60 height 24
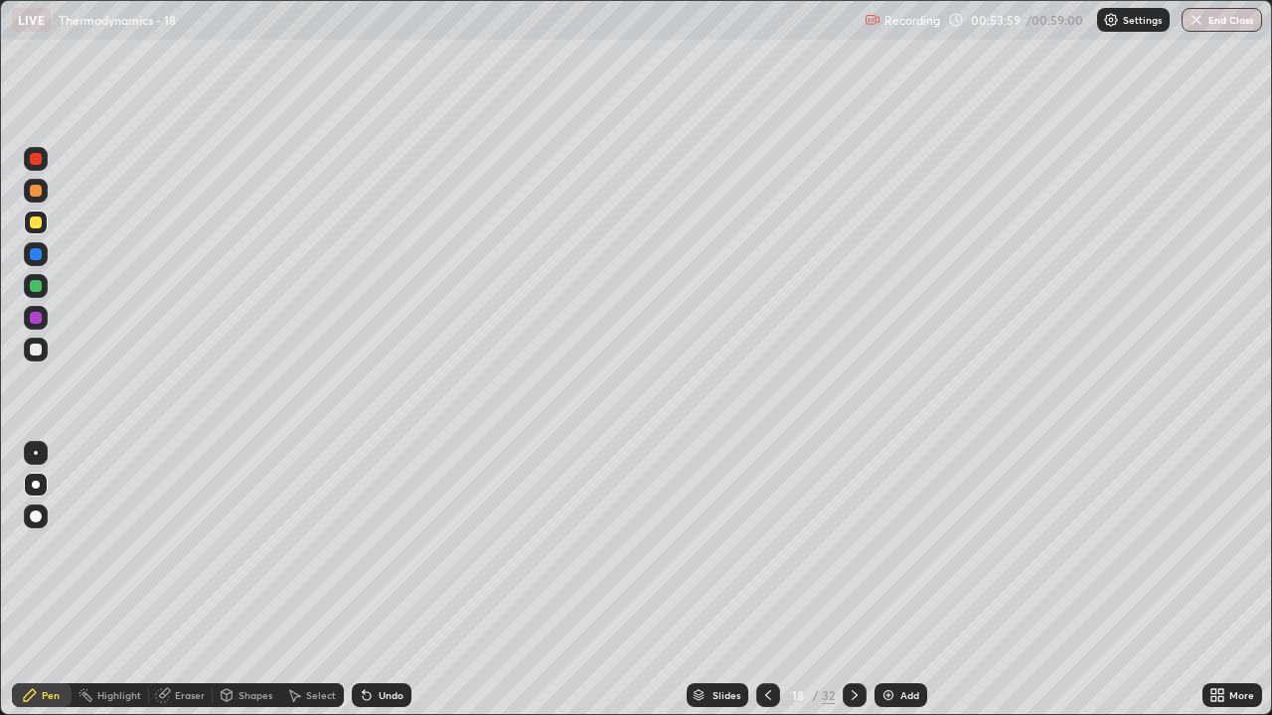
click at [850, 580] on icon at bounding box center [854, 696] width 16 height 16
click at [766, 580] on icon at bounding box center [768, 696] width 16 height 16
click at [852, 580] on icon at bounding box center [854, 696] width 16 height 16
click at [189, 580] on div "Eraser" at bounding box center [190, 696] width 30 height 10
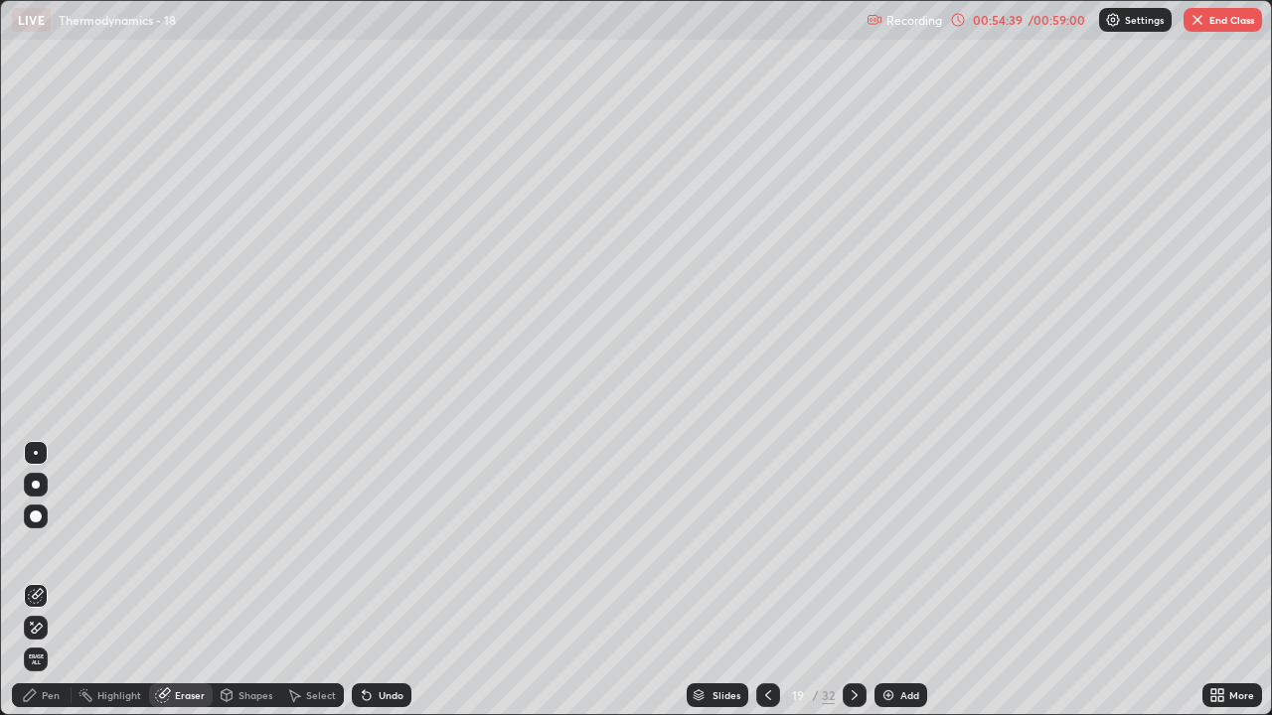
click at [54, 580] on div "Pen" at bounding box center [51, 696] width 18 height 10
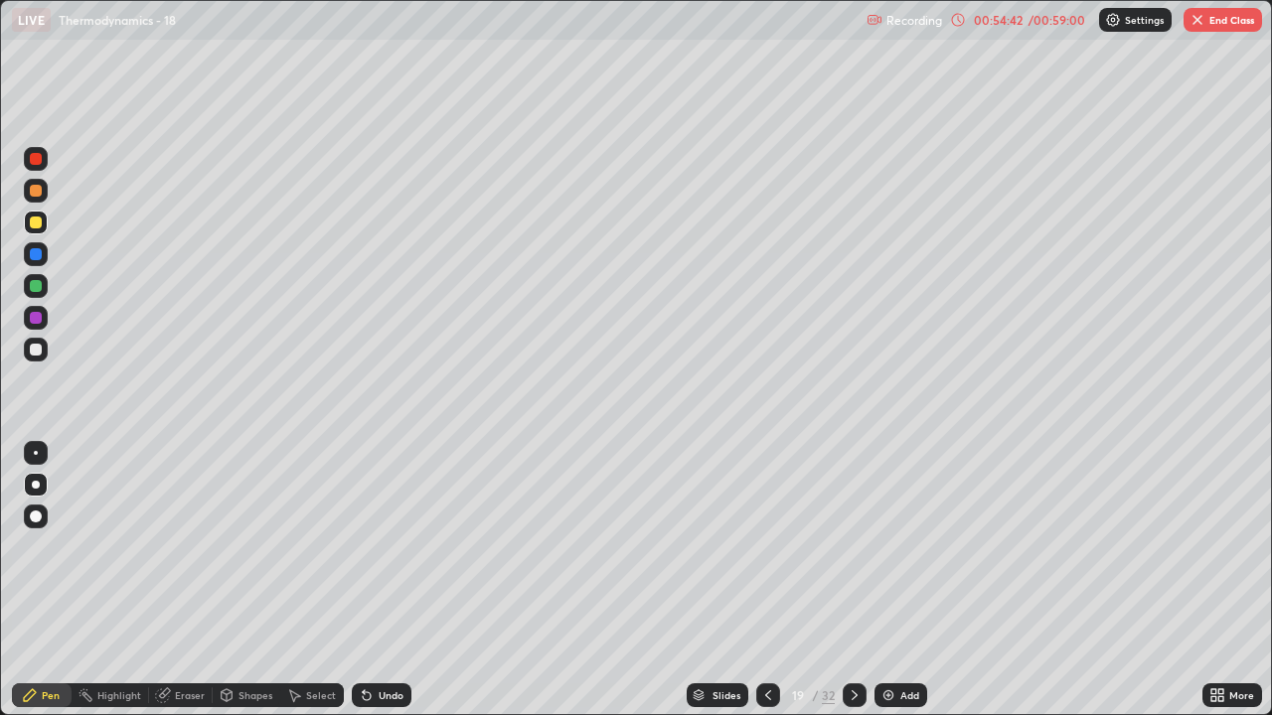
click at [769, 580] on div at bounding box center [768, 696] width 24 height 24
click at [850, 580] on icon at bounding box center [854, 696] width 16 height 16
click at [764, 580] on icon at bounding box center [768, 696] width 16 height 16
click at [856, 580] on icon at bounding box center [854, 696] width 16 height 16
click at [767, 580] on div at bounding box center [768, 696] width 24 height 24
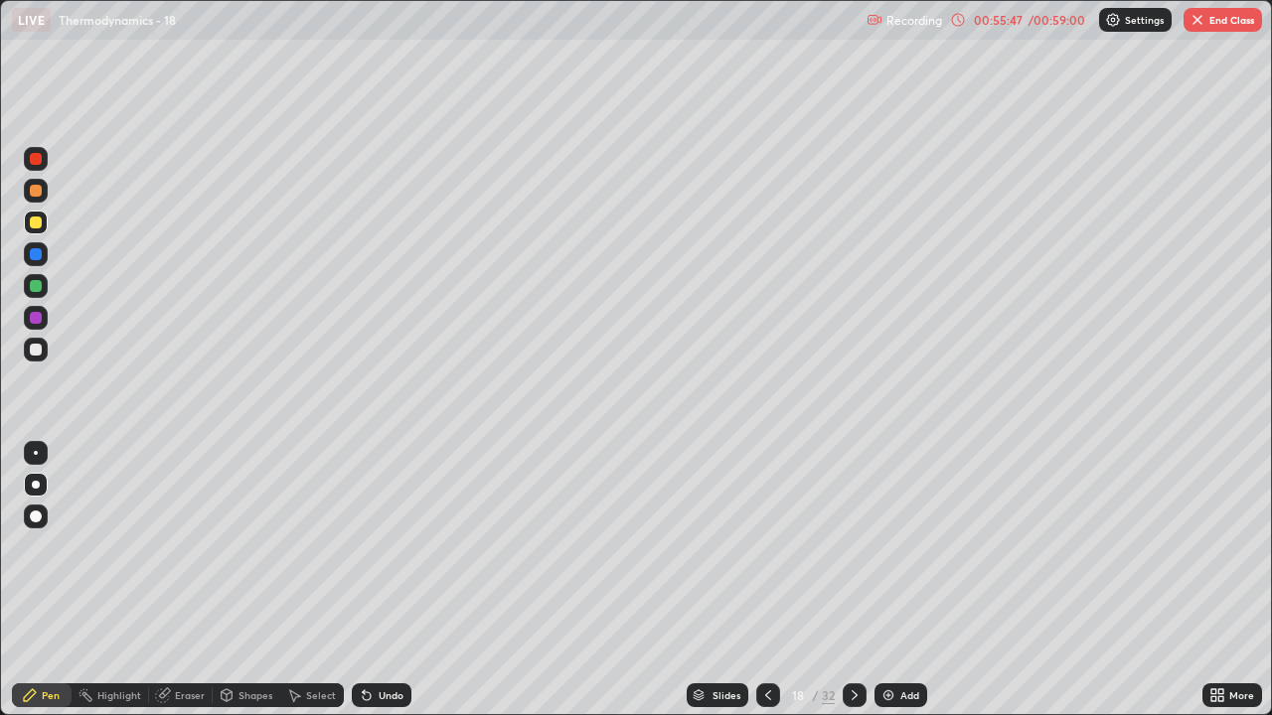
click at [854, 580] on icon at bounding box center [854, 696] width 16 height 16
click at [43, 359] on div at bounding box center [36, 350] width 24 height 24
click at [176, 580] on div "Eraser" at bounding box center [181, 696] width 64 height 24
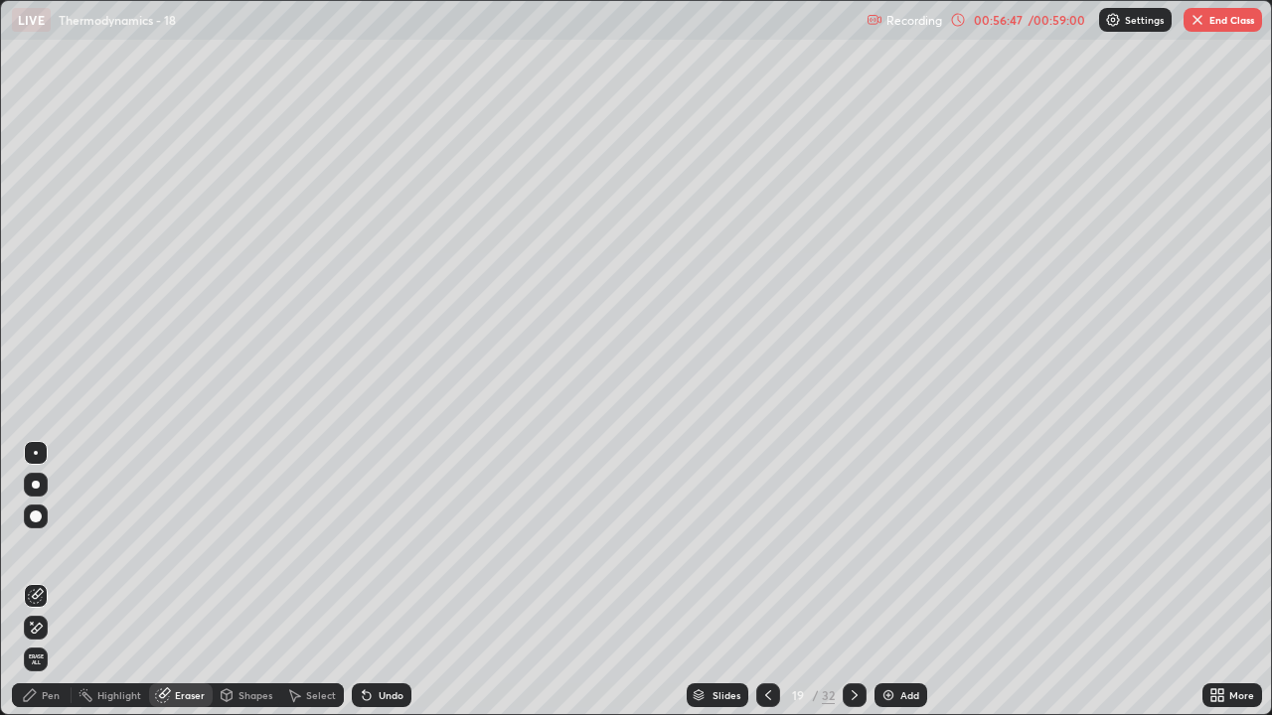
click at [48, 580] on div "Pen" at bounding box center [42, 696] width 60 height 24
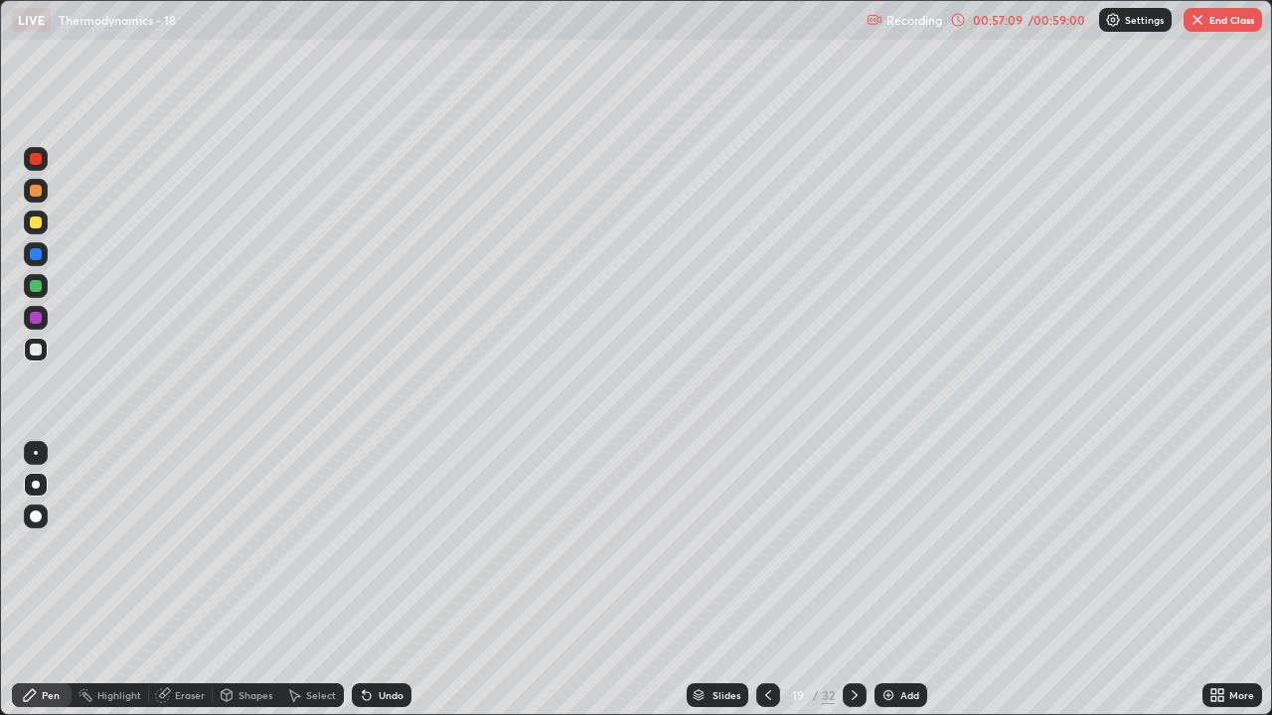
click at [763, 580] on icon at bounding box center [768, 696] width 16 height 16
click at [852, 580] on icon at bounding box center [854, 696] width 16 height 16
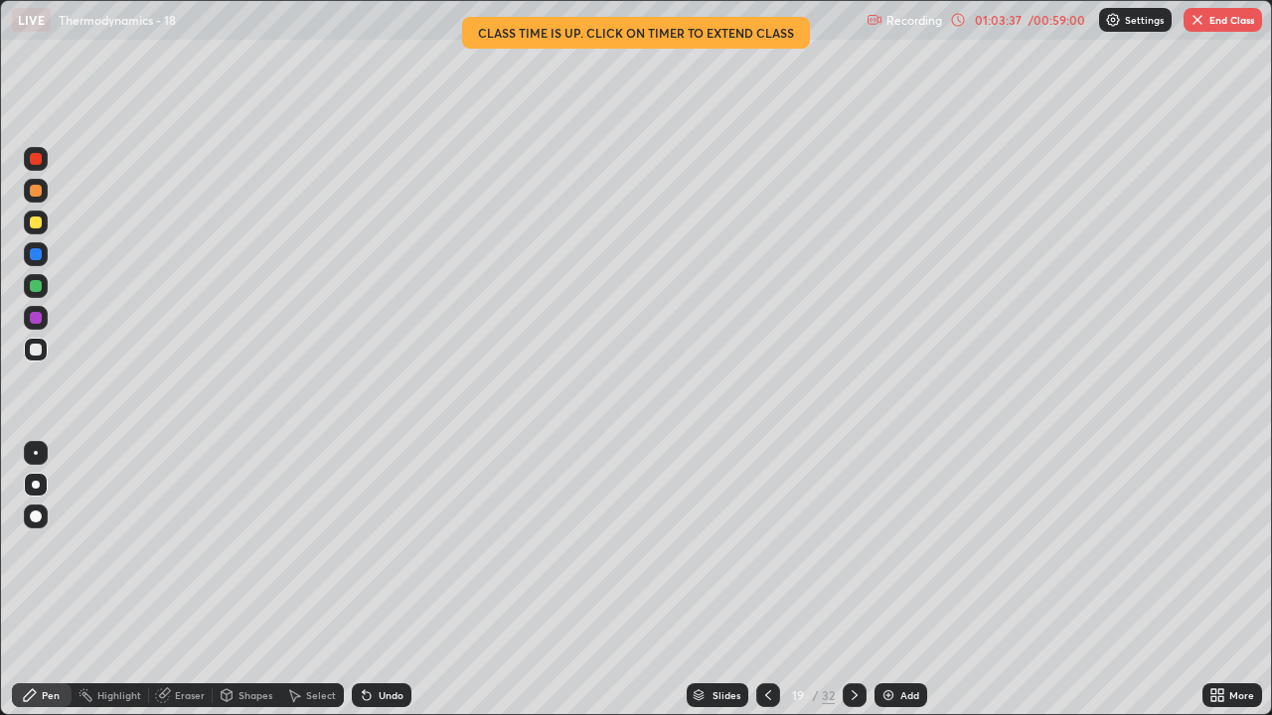
click at [1200, 25] on img "button" at bounding box center [1197, 20] width 16 height 16
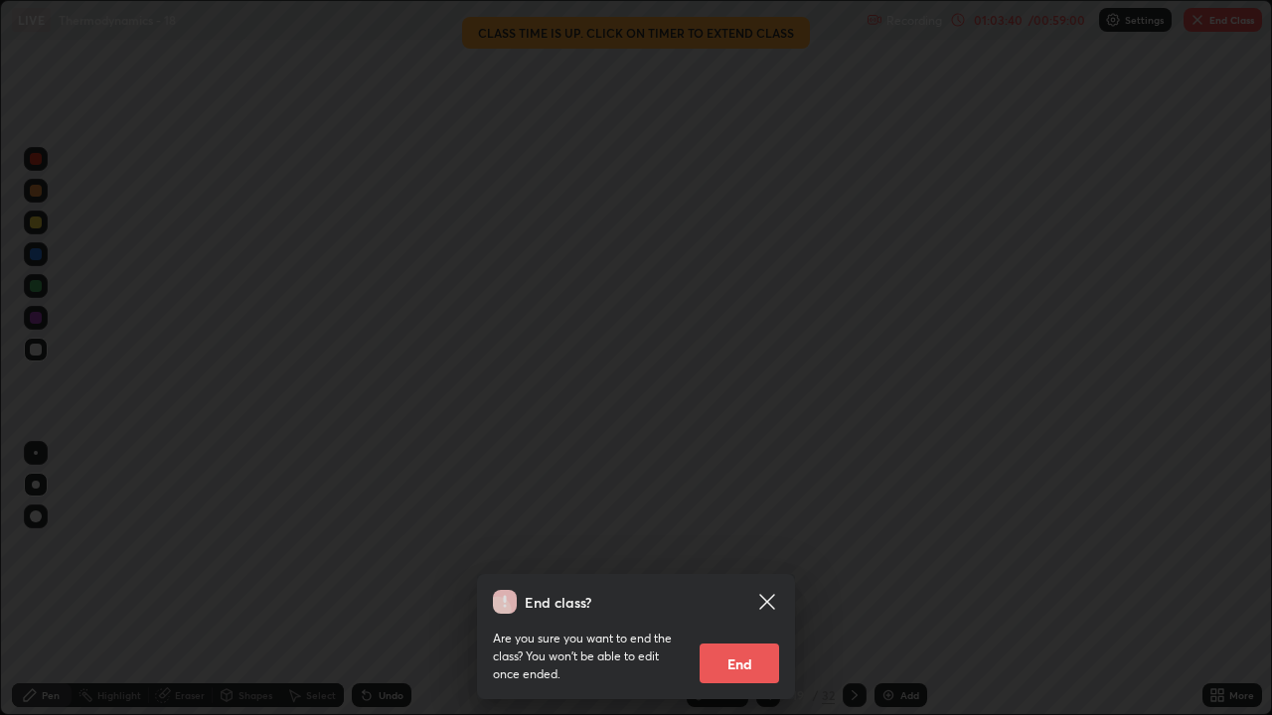
click at [745, 580] on button "End" at bounding box center [738, 664] width 79 height 40
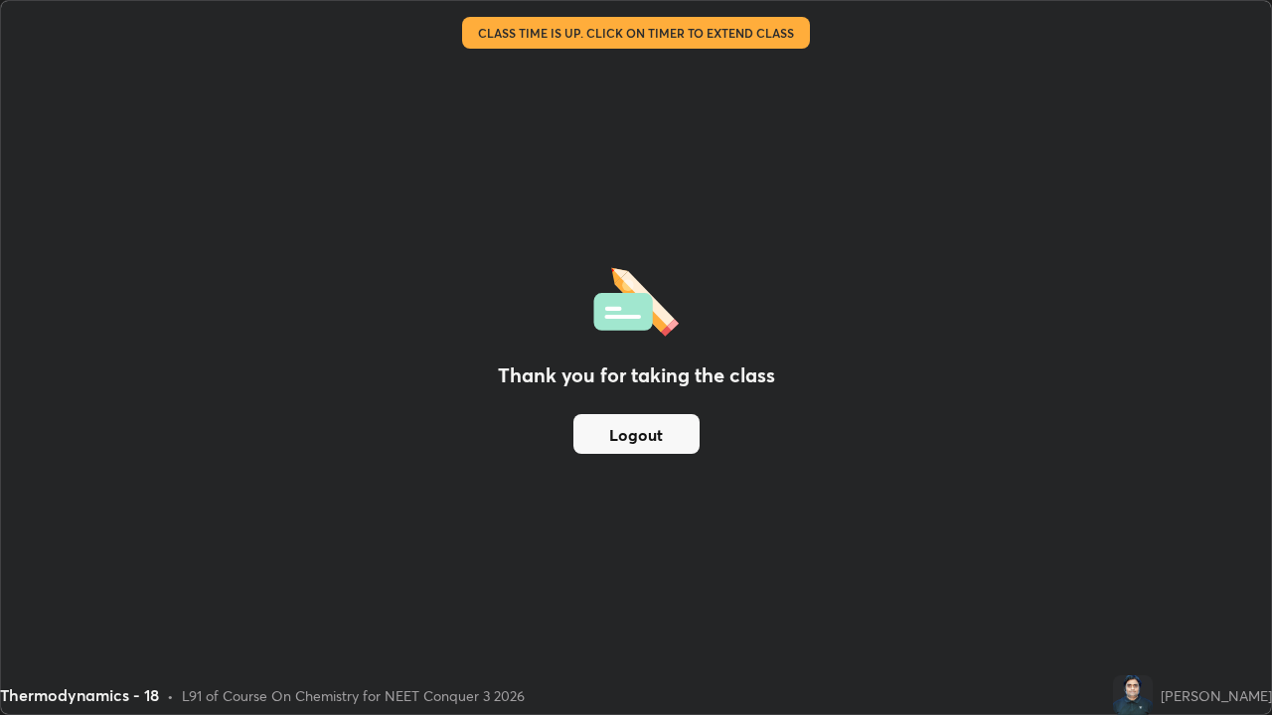
click at [653, 428] on button "Logout" at bounding box center [636, 434] width 126 height 40
